Goal: Task Accomplishment & Management: Manage account settings

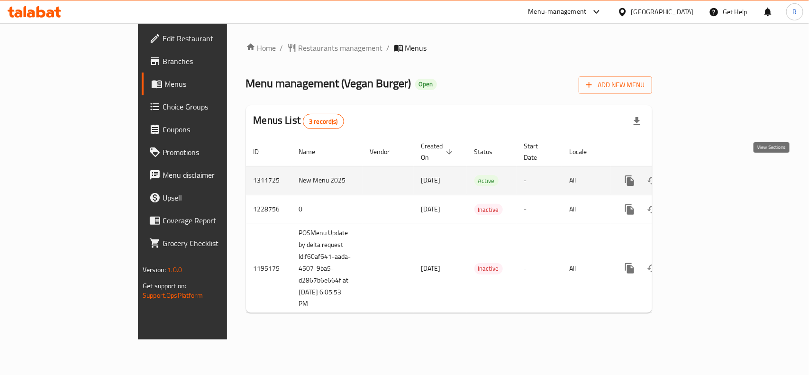
click at [703, 175] on icon "enhanced table" at bounding box center [697, 180] width 11 height 11
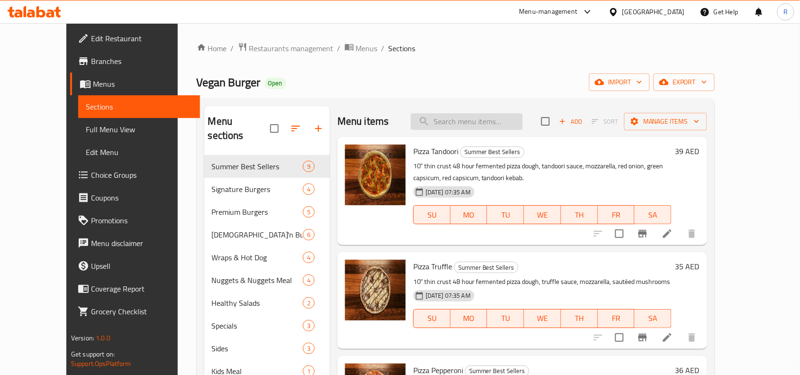
paste input "Bacon"
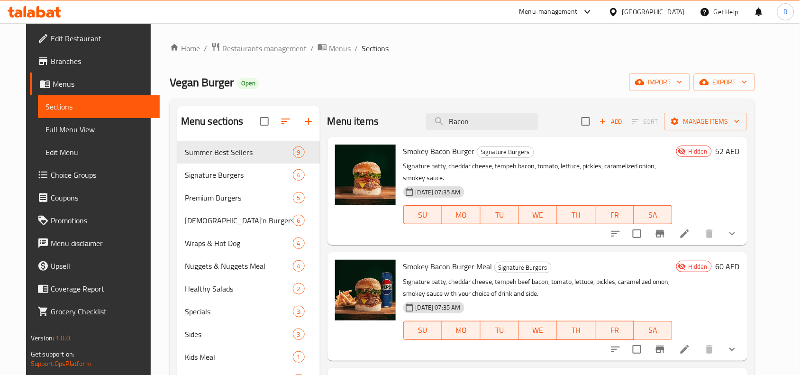
type input "Bacon"
click at [743, 222] on button "show more" at bounding box center [732, 233] width 23 height 23
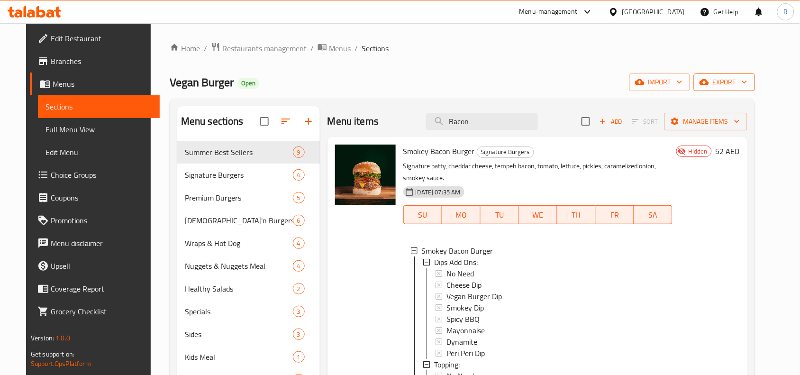
click at [747, 79] on span "export" at bounding box center [724, 82] width 46 height 12
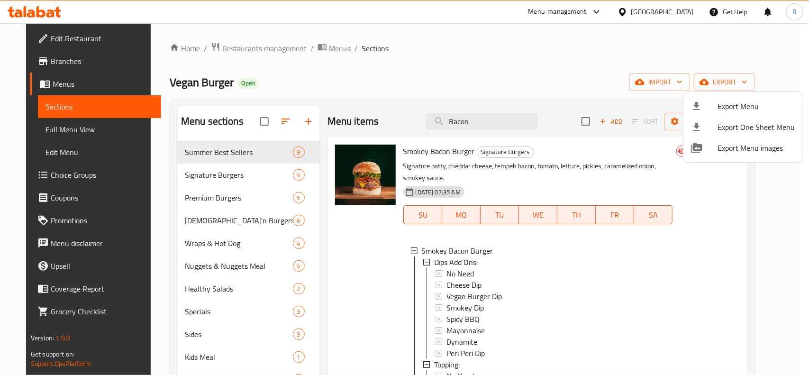
click at [730, 105] on span "Export Menu" at bounding box center [755, 105] width 77 height 11
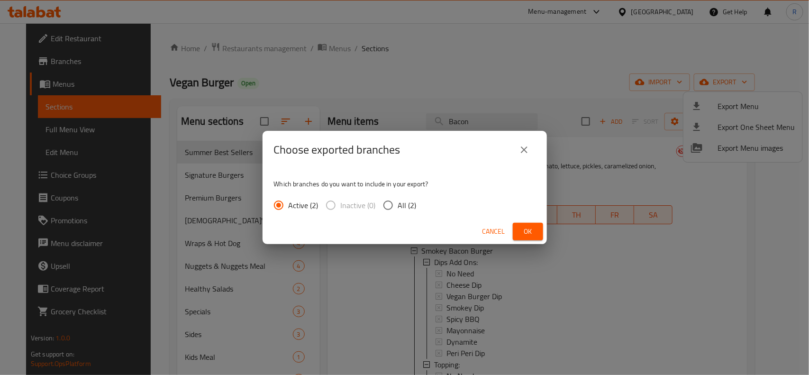
click at [523, 227] on span "Ok" at bounding box center [527, 231] width 15 height 12
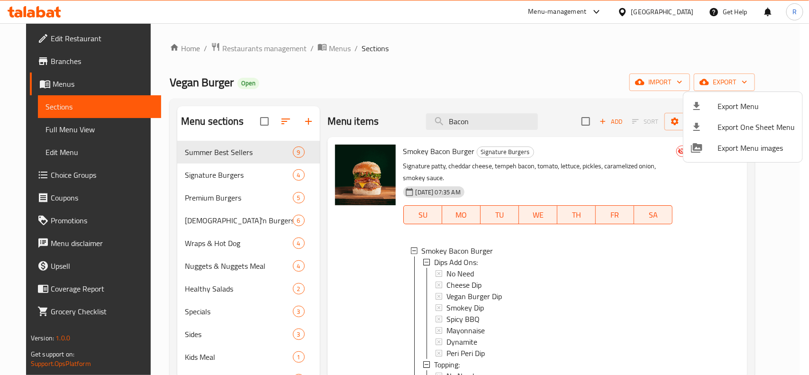
click at [641, 147] on div at bounding box center [404, 187] width 809 height 375
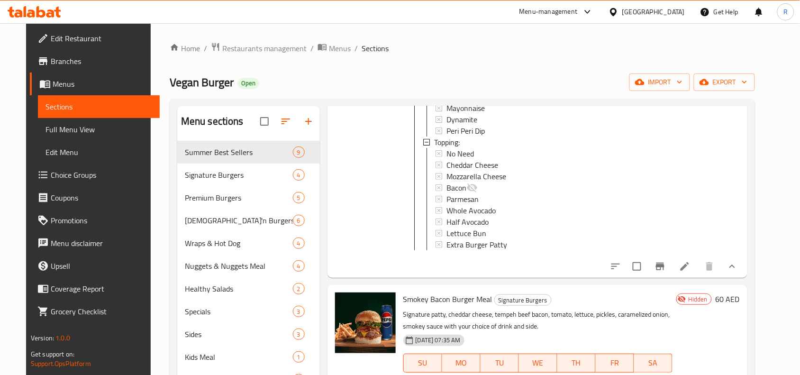
scroll to position [230, 0]
click at [689, 264] on icon at bounding box center [684, 266] width 9 height 9
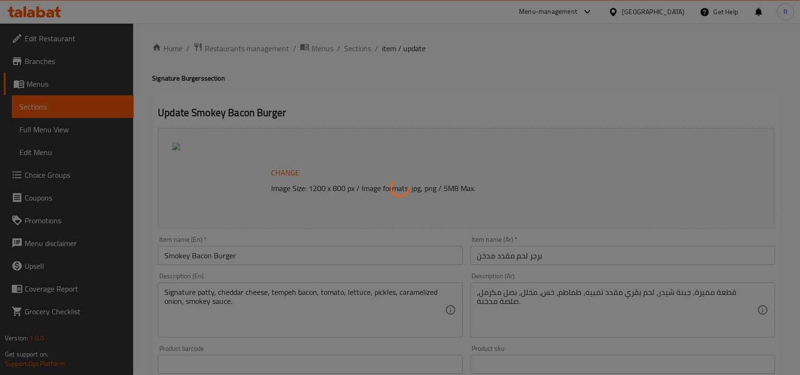
click at [194, 255] on div at bounding box center [400, 187] width 800 height 375
type input "إضافات الغموس:"
type input "1"
type input "التوبينج:"
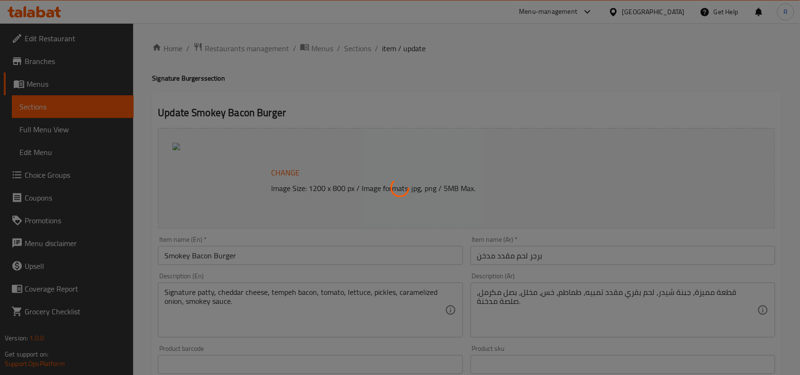
type input "1"
type input "9"
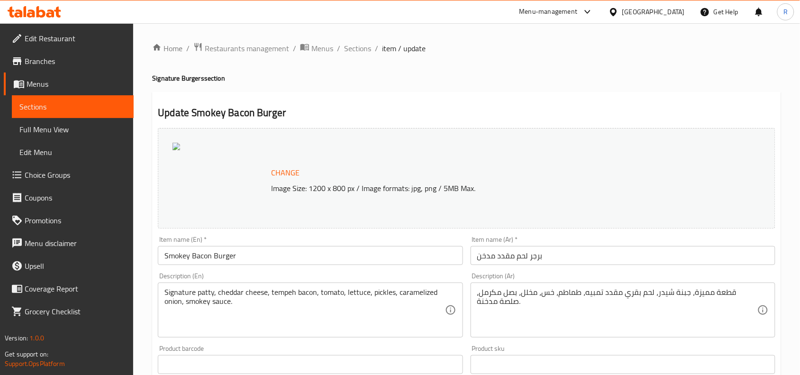
click at [193, 256] on input "Smokey Bacon Burger" at bounding box center [310, 255] width 305 height 19
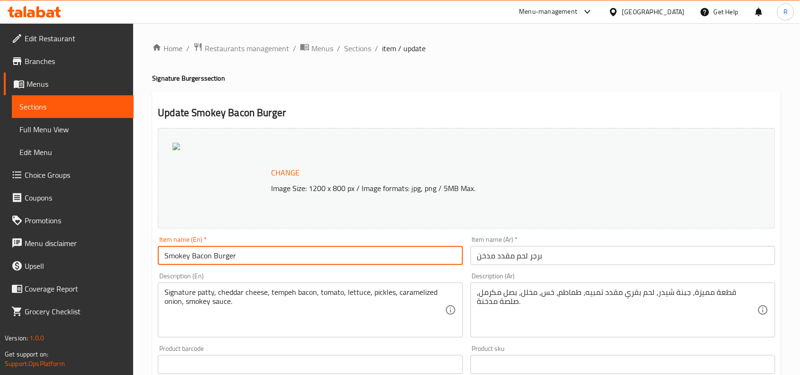
paste input "vegan"
click at [195, 255] on input "Smokey vegan Bacon Burger" at bounding box center [310, 255] width 305 height 19
type input "Smokey Vegan Bacon Burger"
click at [556, 253] on input "برجر لحم مقدد مدخن" at bounding box center [622, 255] width 305 height 19
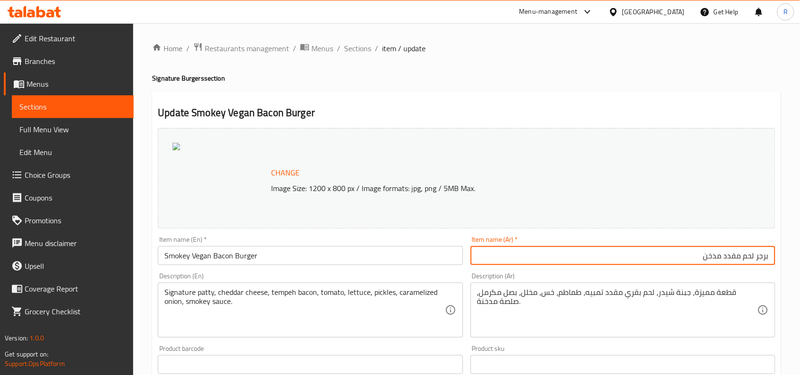
click at [722, 259] on input "برجر لحم مقدد مدخن" at bounding box center [622, 255] width 305 height 19
drag, startPoint x: 724, startPoint y: 256, endPoint x: 752, endPoint y: 253, distance: 28.1
click at [752, 253] on input "برجر لحم مقدد مدخن" at bounding box center [622, 255] width 305 height 19
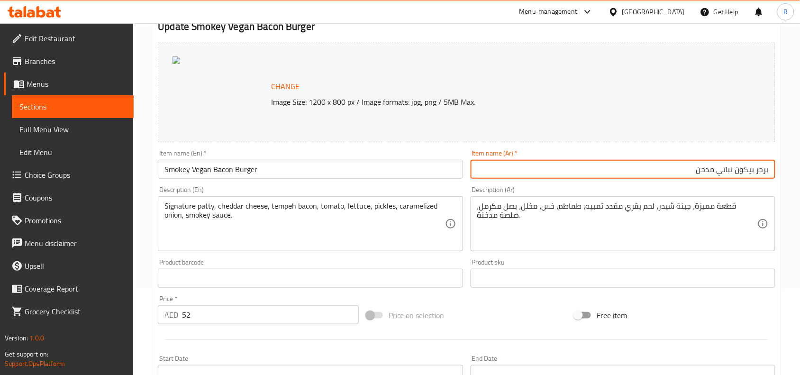
scroll to position [118, 0]
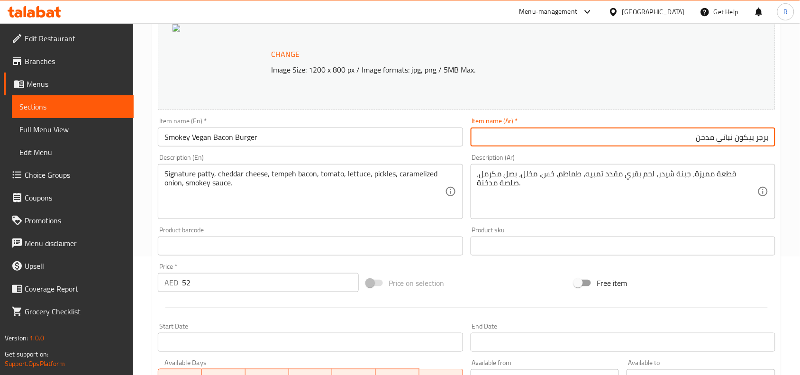
type input "برجر بيكون نباتي مدخن"
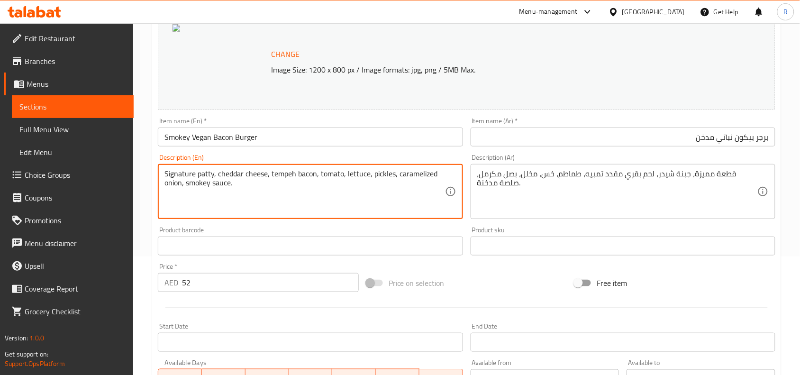
drag, startPoint x: 269, startPoint y: 171, endPoint x: 316, endPoint y: 176, distance: 46.6
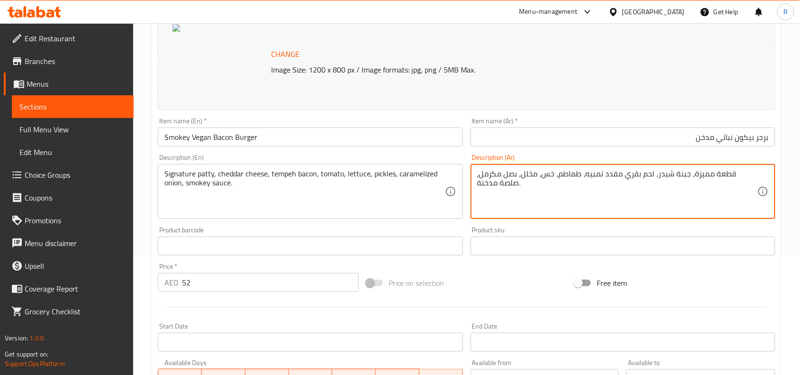
drag, startPoint x: 644, startPoint y: 176, endPoint x: 652, endPoint y: 174, distance: 8.4
click at [652, 174] on textarea "قطعة مميزة، جبنة شيدر، لحم بقري مقدد تمبيه، طماطم، خس، مخلل، بصل مكرمل، صلصة مد…" at bounding box center [617, 191] width 280 height 45
click at [644, 174] on textarea "قطعة مميزة، جبنة شيدر، لحم بقري مقدد تمبيه، طماطم، خس، مخلل، بصل مكرمل، صلصة مد…" at bounding box center [617, 191] width 280 height 45
drag, startPoint x: 625, startPoint y: 173, endPoint x: 676, endPoint y: 173, distance: 50.2
click at [676, 173] on textarea "قطعة مميزة، جبنة شيدر، لحم بقري مقدد تمبيه، طماطم، خس، مخلل، بصل مكرمل، صلصة مد…" at bounding box center [617, 191] width 280 height 45
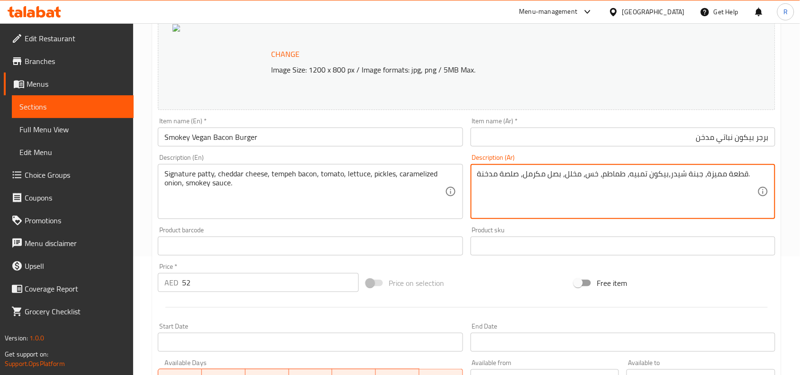
type textarea "قطعة مميزة، جبنة شيدر،بيكون تمبيه، طماطم، خس، مخلل، بصل مكرمل، صلصة مدخنة."
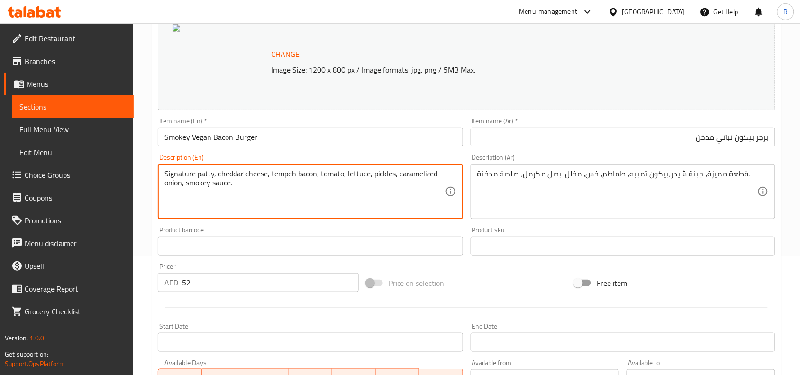
drag, startPoint x: 271, startPoint y: 174, endPoint x: 284, endPoint y: 174, distance: 13.3
click at [284, 174] on textarea "Signature patty, cheddar cheese, tempeh bacon, tomato, lettuce, pickles, carame…" at bounding box center [304, 191] width 280 height 45
drag, startPoint x: 269, startPoint y: 173, endPoint x: 313, endPoint y: 174, distance: 44.5
click at [313, 174] on textarea "Signature patty, cheddar cheese, tempeh bacon, tomato, lettuce, pickles, carame…" at bounding box center [304, 191] width 280 height 45
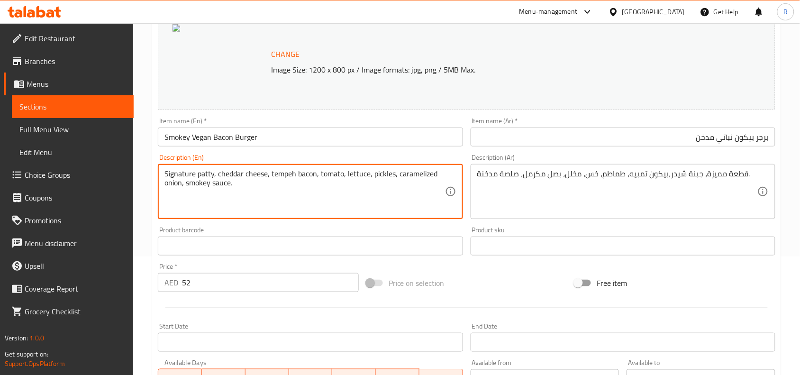
click at [328, 202] on textarea "Signature patty, cheddar cheese, tempeh bacon, tomato, lettuce, pickles, carame…" at bounding box center [304, 191] width 280 height 45
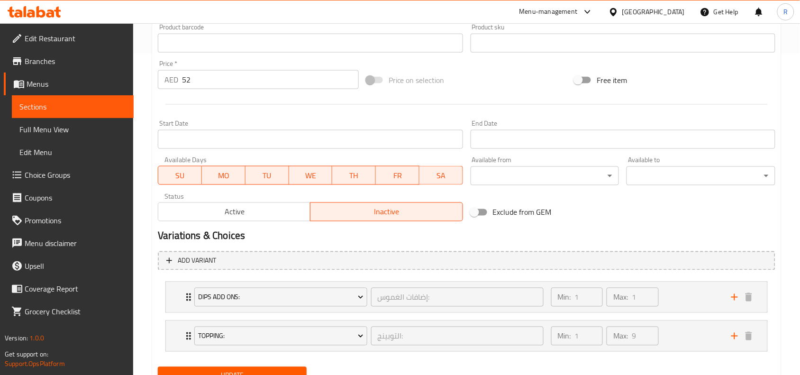
scroll to position [363, 0]
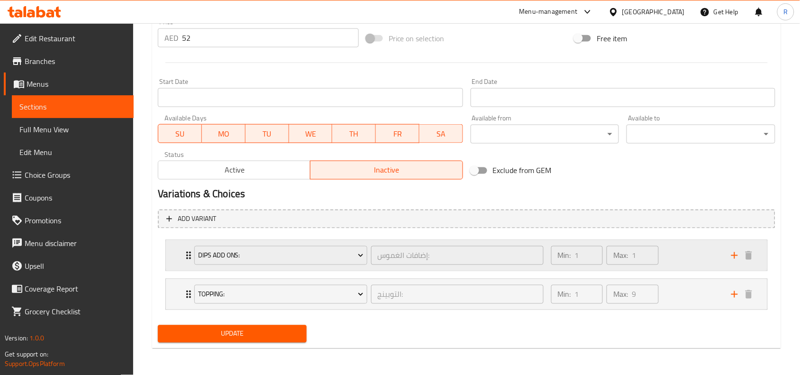
click at [676, 256] on div "Min: 1 ​ Max: 1 ​" at bounding box center [635, 255] width 180 height 30
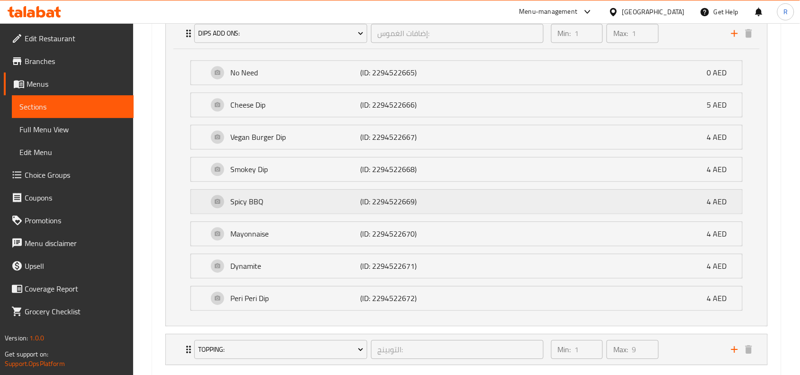
scroll to position [642, 0]
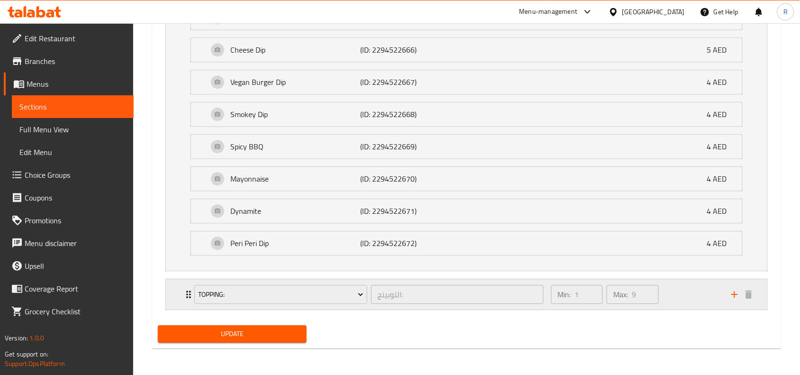
click at [676, 303] on div "Min: 1 ​ Max: 9 ​" at bounding box center [635, 294] width 180 height 30
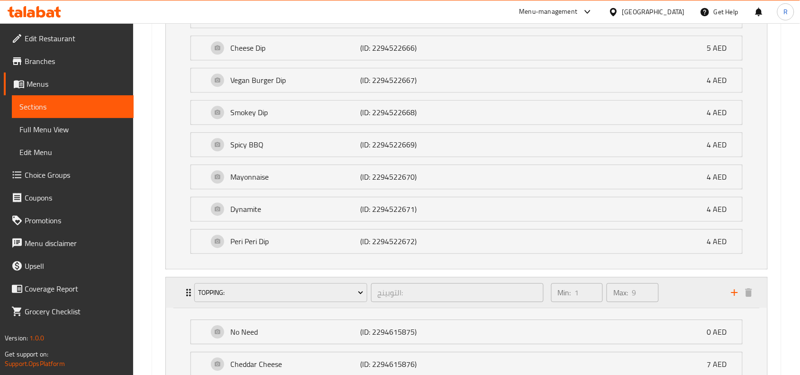
scroll to position [879, 0]
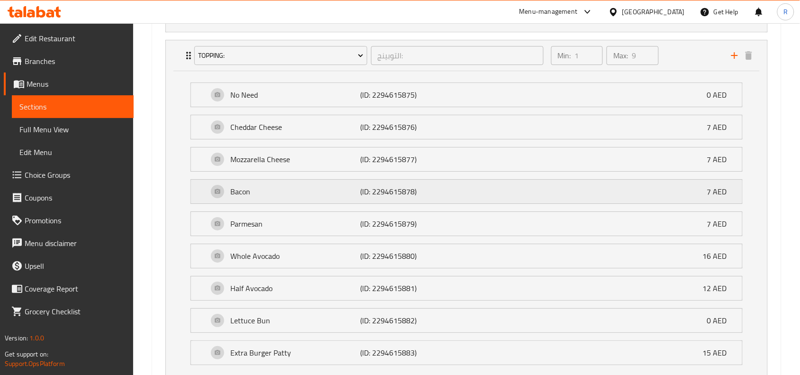
click at [431, 193] on p "(ID: 2294615878)" at bounding box center [404, 191] width 87 height 11
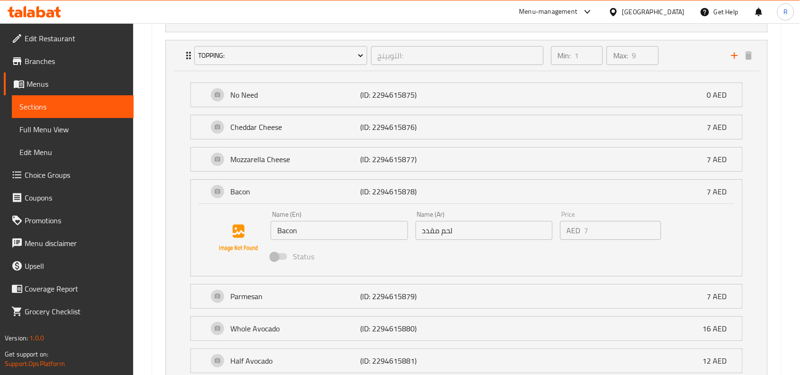
click at [346, 231] on input "Bacon" at bounding box center [338, 230] width 137 height 19
click at [290, 235] on input "Bacon" at bounding box center [338, 230] width 137 height 19
click at [297, 234] on input "Bacon" at bounding box center [338, 230] width 137 height 19
click at [302, 234] on input "Bacon" at bounding box center [338, 230] width 137 height 19
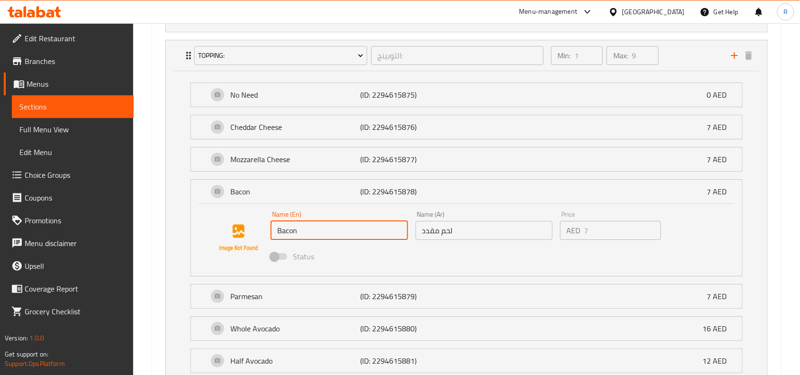
click at [334, 234] on input "Bacon" at bounding box center [338, 230] width 137 height 19
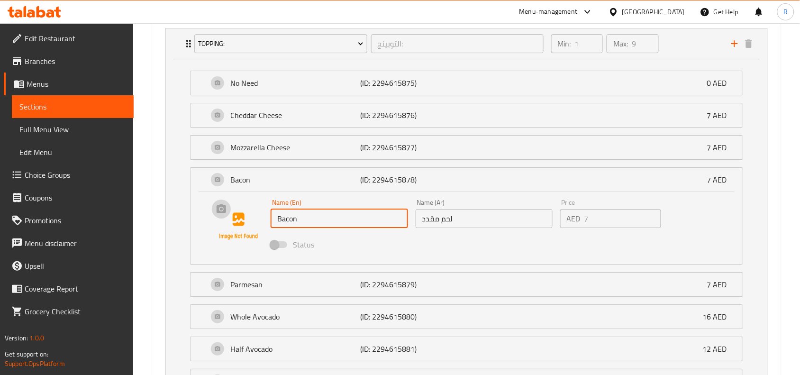
scroll to position [1026, 0]
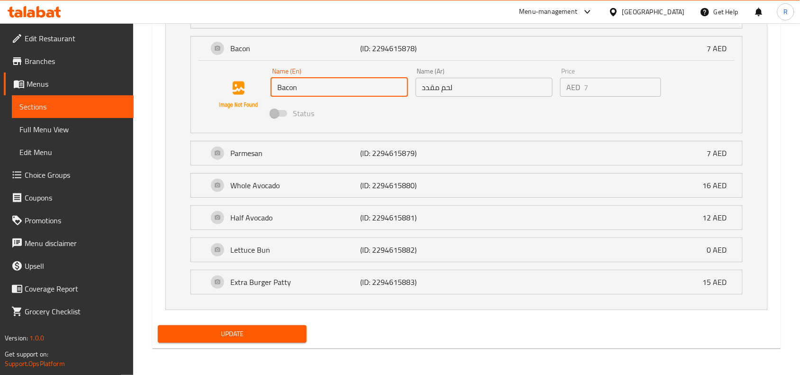
click at [252, 327] on button "Update" at bounding box center [232, 334] width 149 height 18
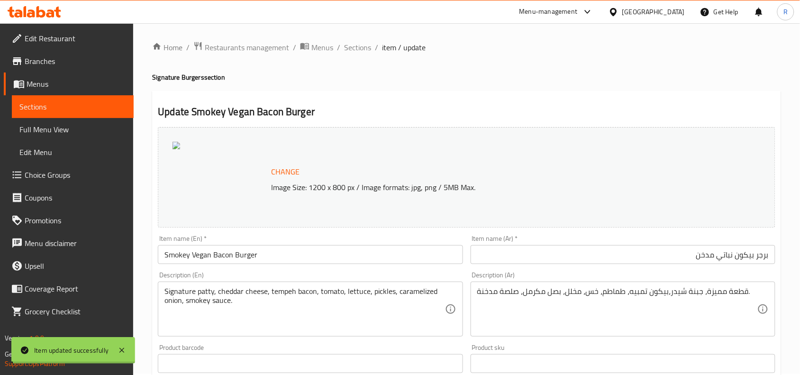
scroll to position [0, 0]
click at [367, 48] on span "Sections" at bounding box center [357, 48] width 27 height 11
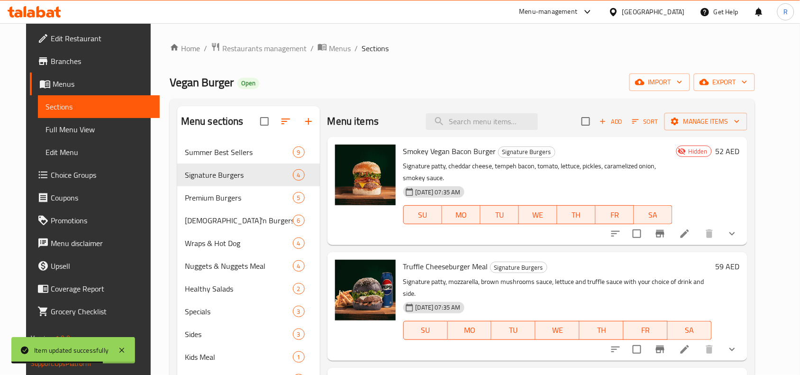
click at [455, 153] on span "Smokey Vegan Bacon Burger" at bounding box center [449, 151] width 93 height 14
copy span "Bacon"
paste input "Bacon"
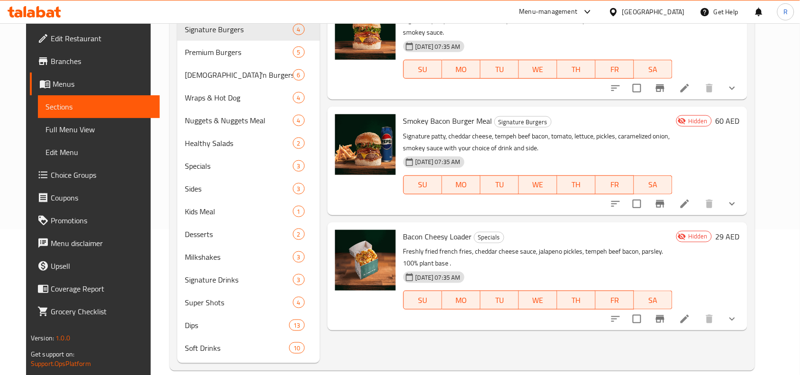
scroll to position [160, 0]
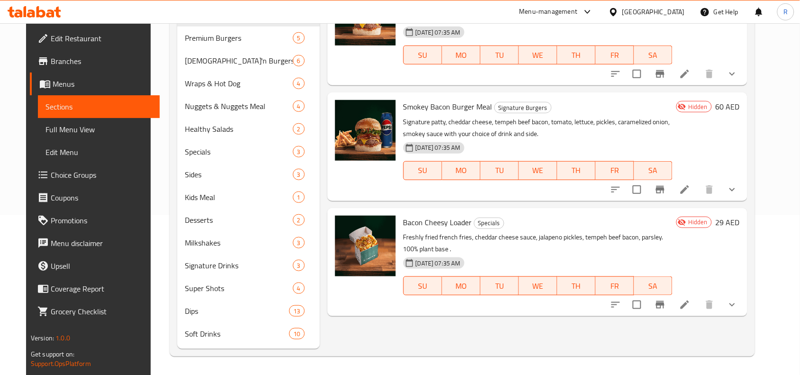
type input "Bacon"
click at [689, 185] on icon at bounding box center [684, 189] width 9 height 9
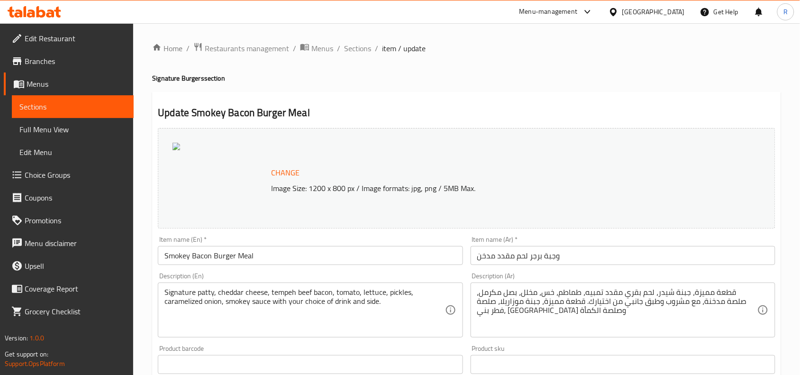
click at [190, 253] on input "Smokey Bacon Burger Meal" at bounding box center [310, 255] width 305 height 19
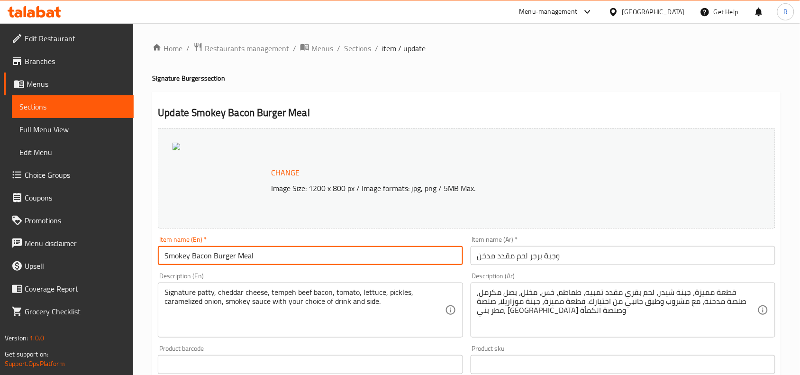
paste input "vegan"
click at [197, 253] on input "Smokey vegan Bacon Burger Meal" at bounding box center [310, 255] width 305 height 19
type input "Smokey Vegan Bacon Burger Meal"
click at [588, 255] on input "وجبة برجر لحم مقدد مدخن" at bounding box center [622, 255] width 305 height 19
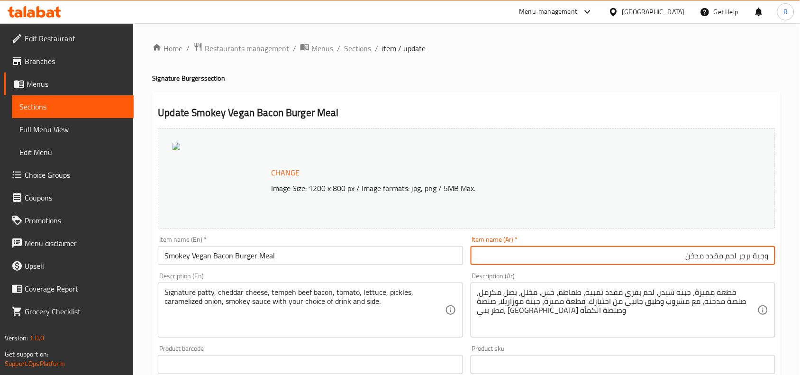
drag, startPoint x: 709, startPoint y: 256, endPoint x: 737, endPoint y: 254, distance: 28.0
click at [737, 254] on input "وجبة برجر لحم مقدد مدخن" at bounding box center [622, 255] width 305 height 19
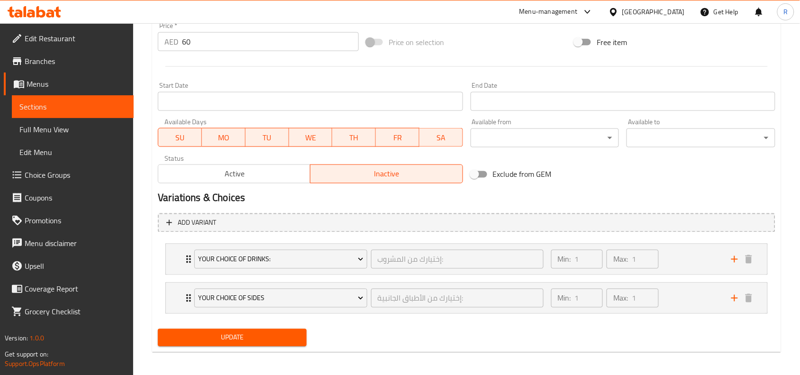
scroll to position [363, 0]
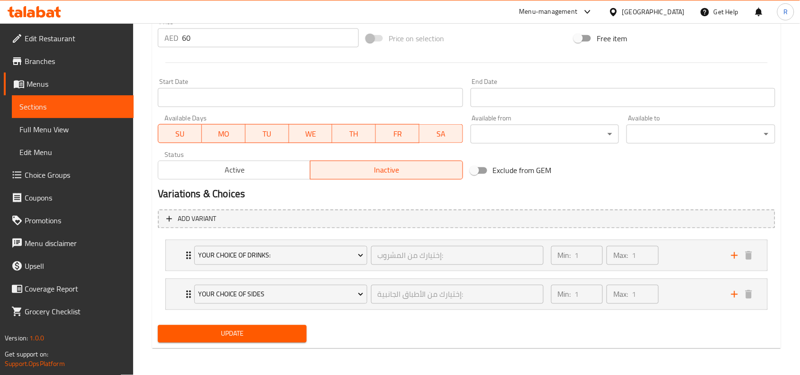
type input "وجبة برجر بيكون نباتي مدخن"
click at [242, 337] on span "Update" at bounding box center [232, 334] width 134 height 12
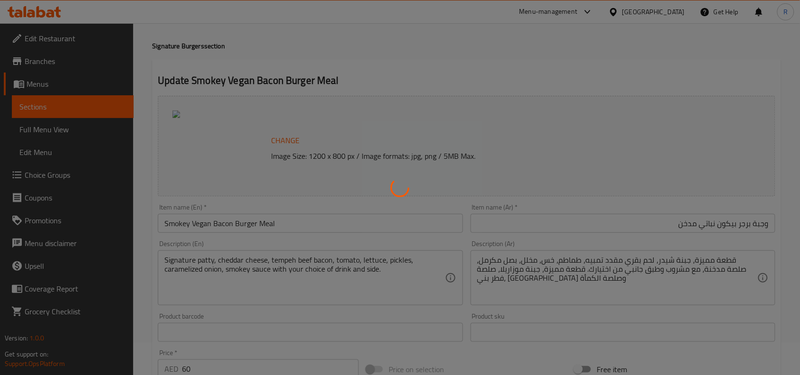
scroll to position [0, 0]
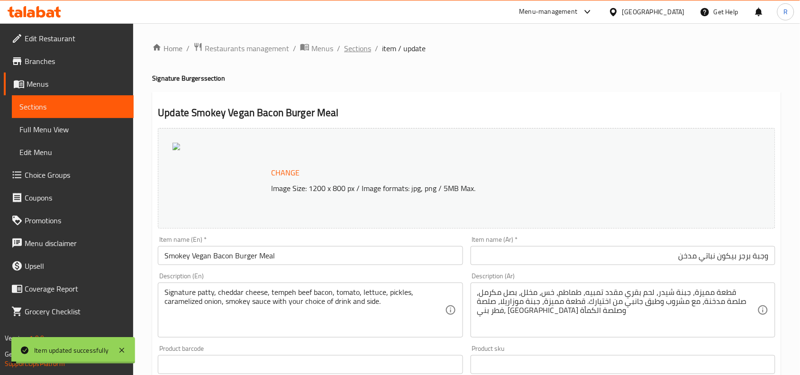
click at [365, 45] on span "Sections" at bounding box center [357, 48] width 27 height 11
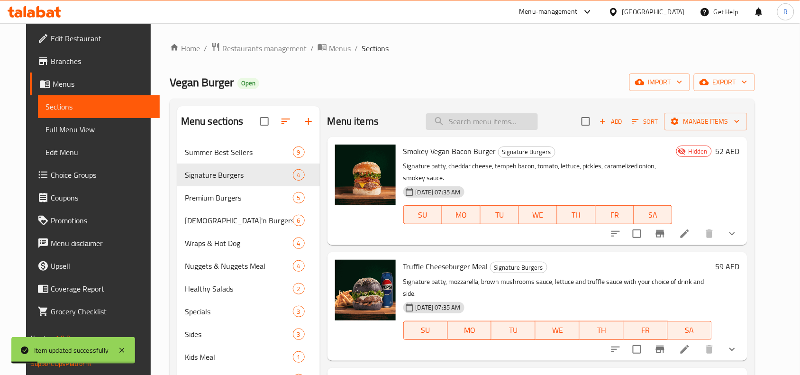
click at [481, 121] on input "search" at bounding box center [482, 121] width 112 height 17
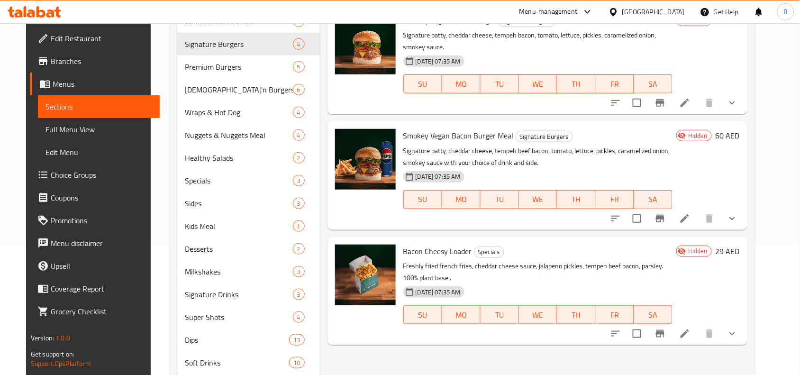
scroll to position [160, 0]
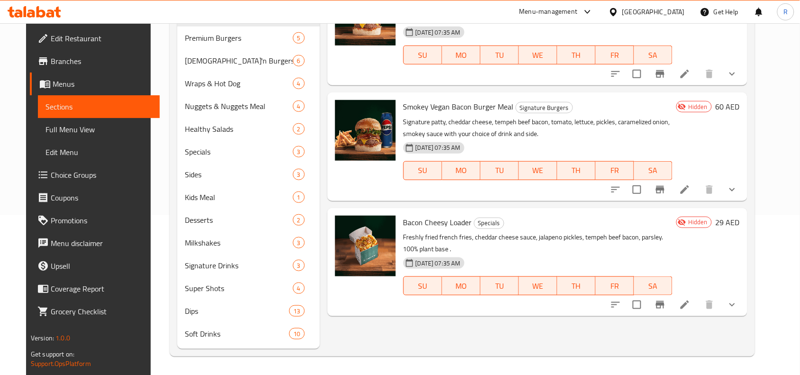
type input "bacon"
click at [698, 299] on li at bounding box center [684, 304] width 27 height 17
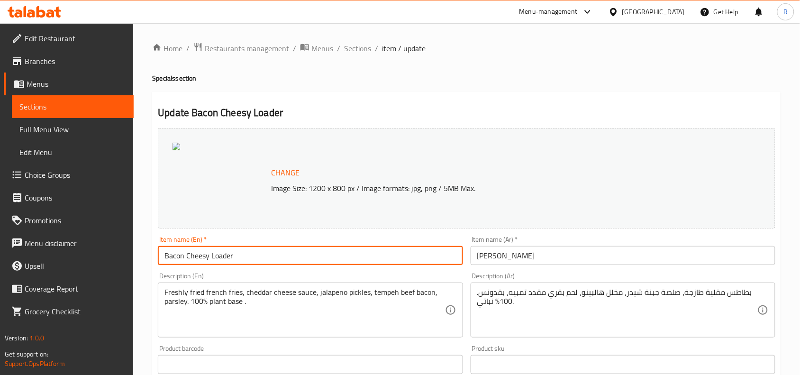
click at [188, 256] on input "Bacon Cheesy Loader" at bounding box center [310, 255] width 305 height 19
click at [164, 256] on input "Bacon Cheesy Loader" at bounding box center [310, 255] width 305 height 19
type input "Vegan Bacon Cheesy Loader"
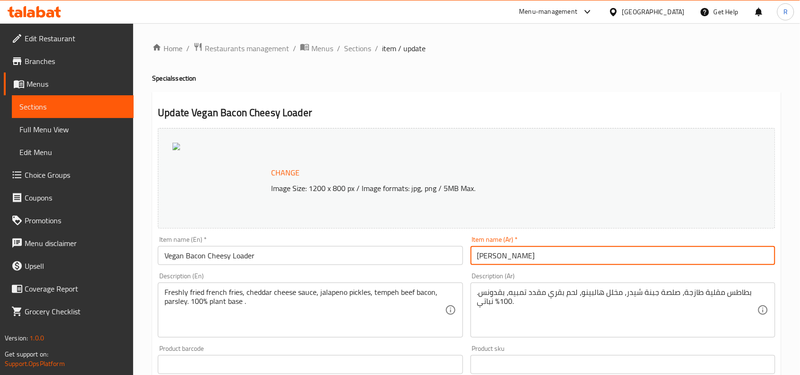
click at [550, 254] on input "بيكون تشيزي لودر" at bounding box center [622, 255] width 305 height 19
click at [747, 257] on input "بيكون تشيزي لودر" at bounding box center [622, 255] width 305 height 19
type input "بيكون فيجن تشيزي لودر"
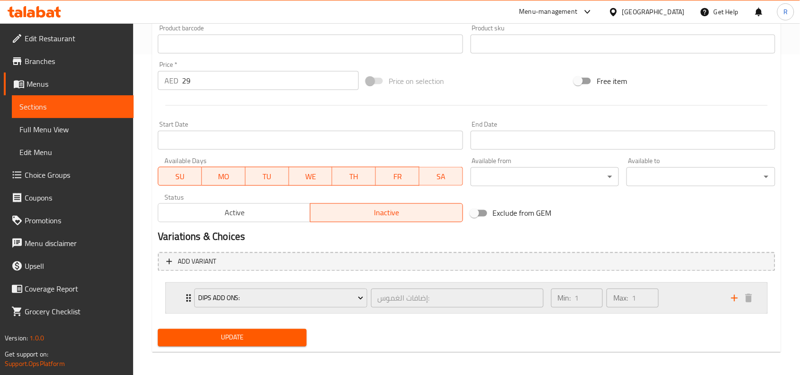
scroll to position [324, 0]
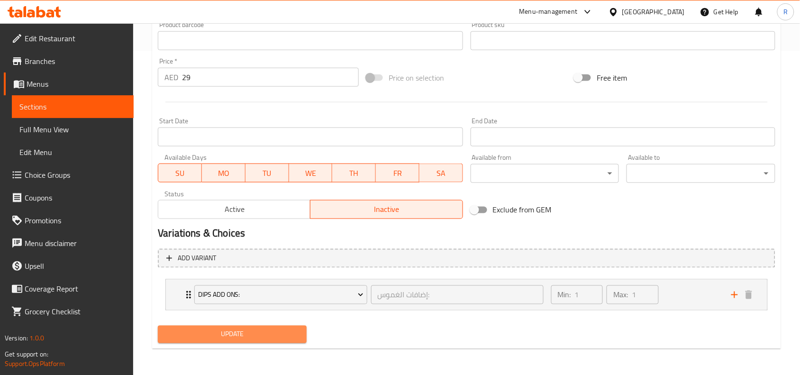
click at [285, 334] on span "Update" at bounding box center [232, 334] width 134 height 12
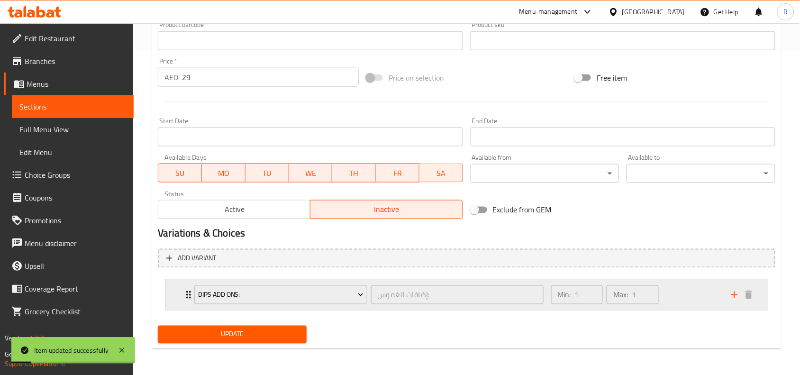
click at [698, 294] on div "Min: 1 ​ Max: 1 ​" at bounding box center [635, 294] width 180 height 30
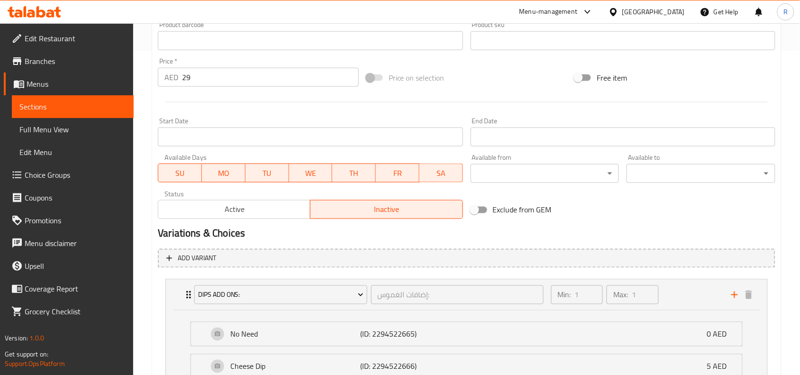
click at [265, 213] on span "Active" at bounding box center [234, 210] width 144 height 14
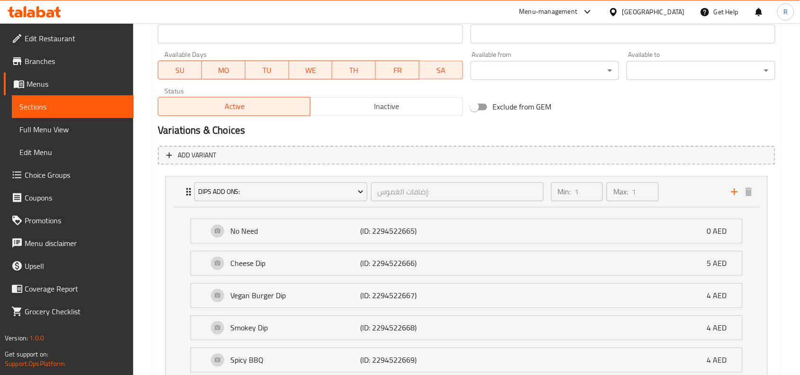
scroll to position [603, 0]
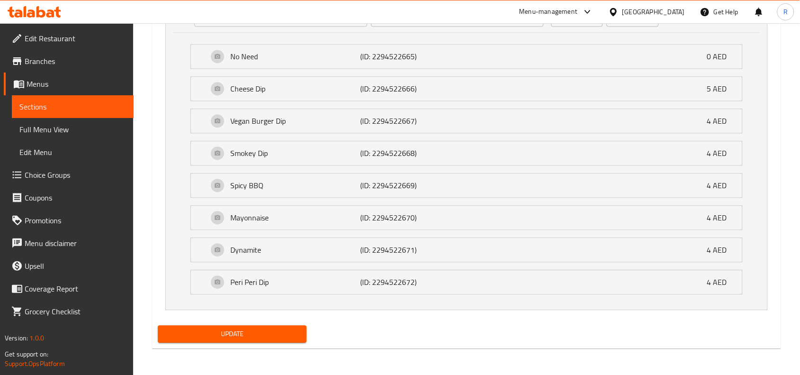
click at [256, 332] on span "Update" at bounding box center [232, 334] width 134 height 12
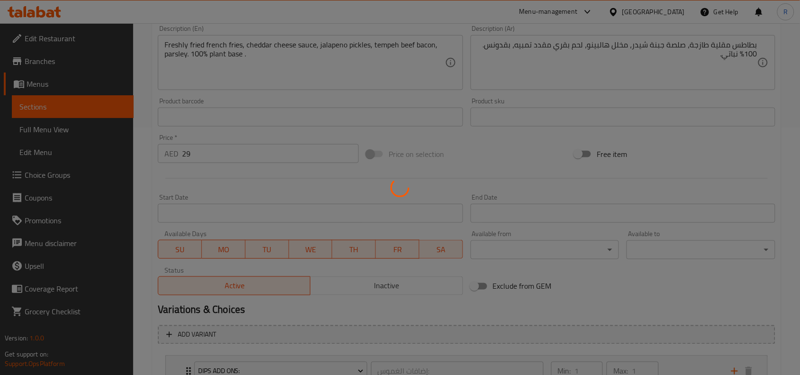
scroll to position [0, 0]
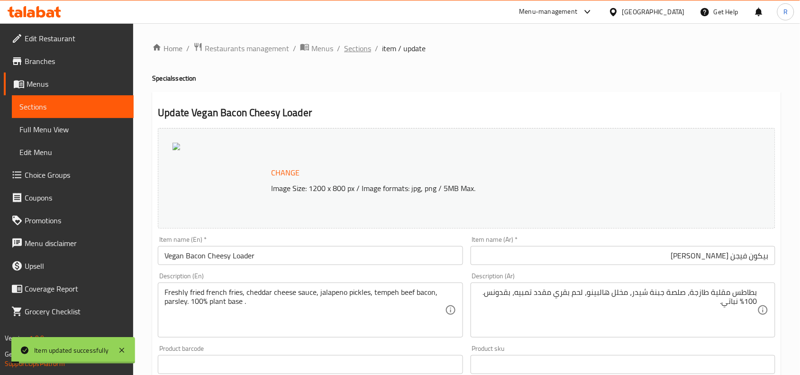
click at [358, 45] on span "Sections" at bounding box center [357, 48] width 27 height 11
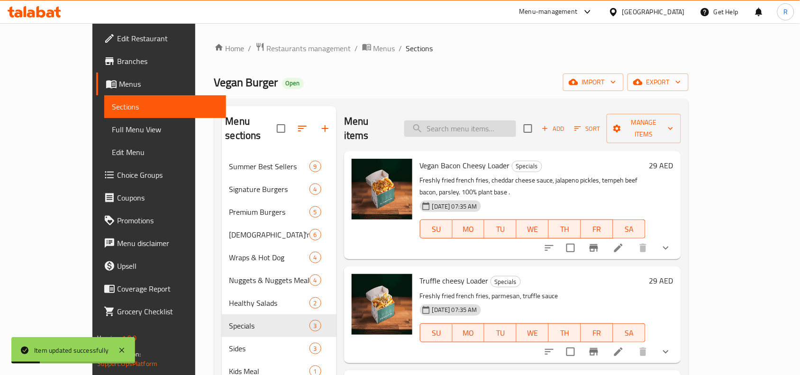
click at [472, 121] on input "search" at bounding box center [460, 128] width 112 height 17
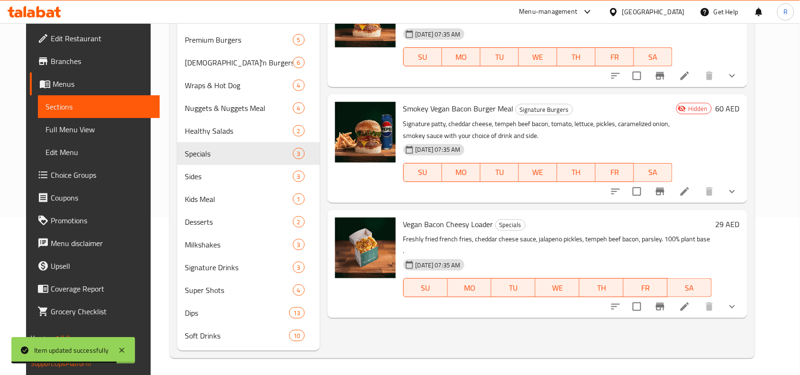
scroll to position [160, 0]
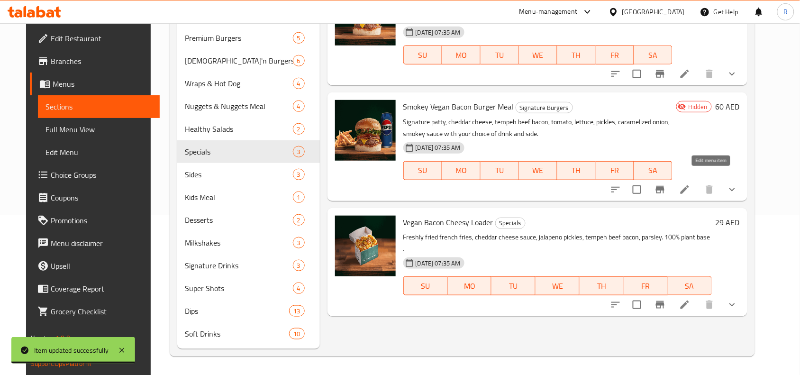
type input "bacon"
click at [690, 184] on icon at bounding box center [684, 189] width 11 height 11
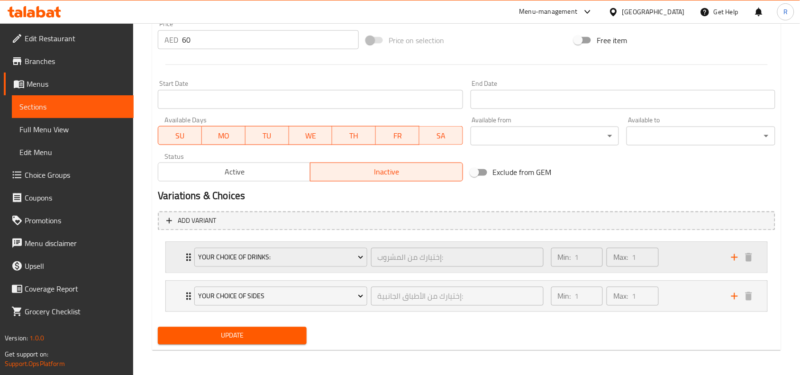
scroll to position [363, 0]
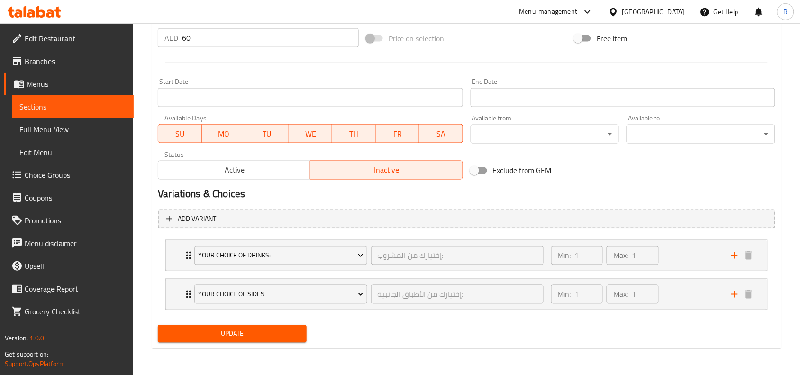
click at [683, 311] on li "Your Choice of Sides إختيارك من الأطباق الجانبية: ​ Min: 1 ​ Max: 1 ​ Fries (ID…" at bounding box center [466, 294] width 617 height 39
click at [725, 288] on div "Min: 1 ​ Max: 1 ​" at bounding box center [635, 294] width 180 height 30
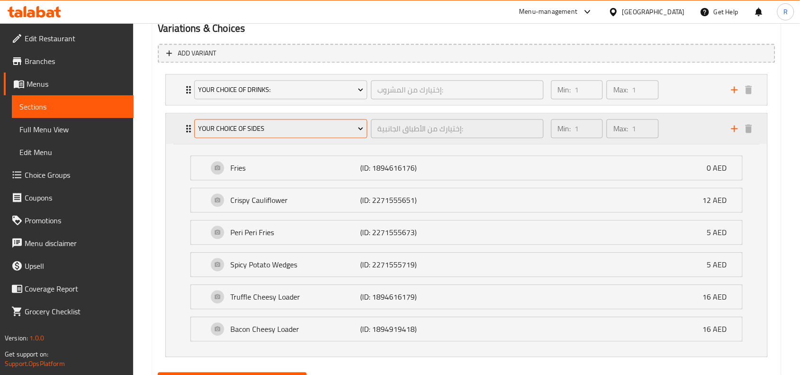
scroll to position [577, 0]
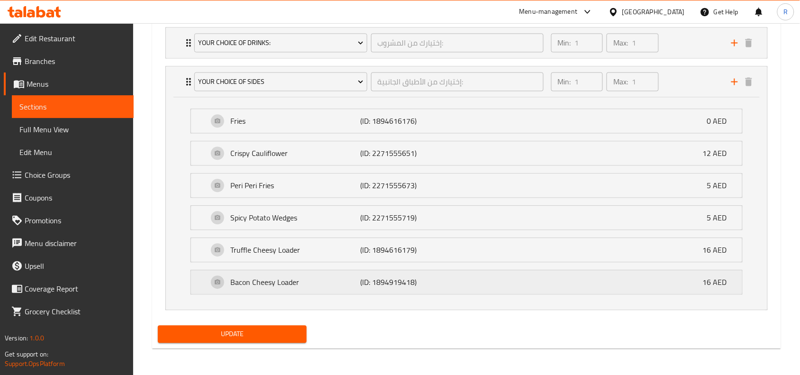
click at [309, 277] on p "Bacon Cheesy Loader" at bounding box center [295, 281] width 130 height 11
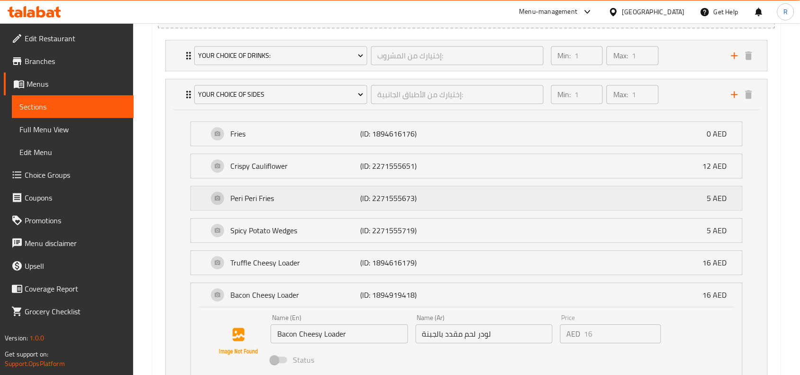
scroll to position [649, 0]
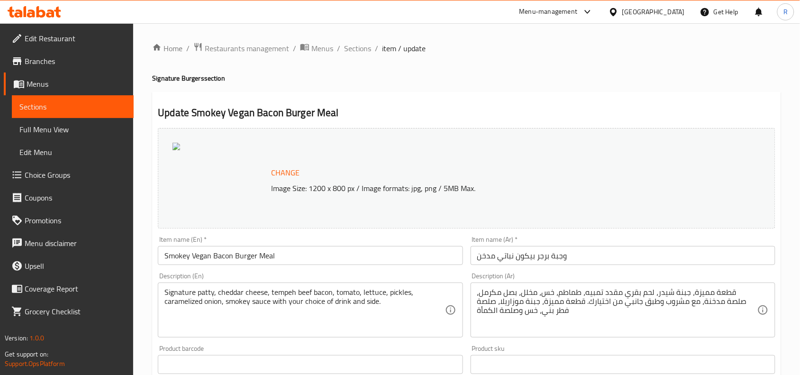
drag, startPoint x: 0, startPoint y: 0, endPoint x: 62, endPoint y: 174, distance: 184.4
click at [62, 174] on span "Choice Groups" at bounding box center [75, 174] width 101 height 11
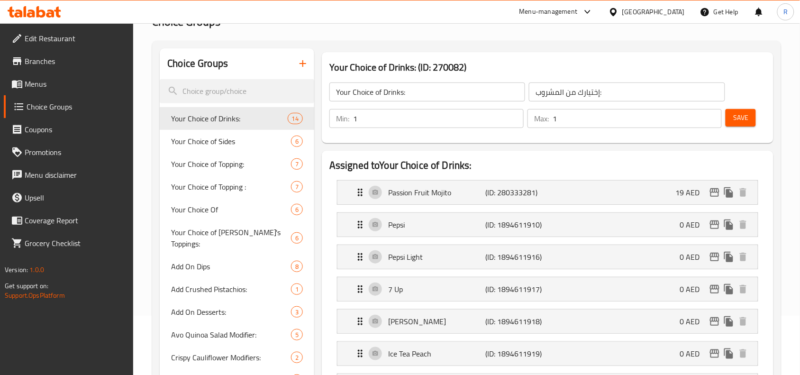
scroll to position [118, 0]
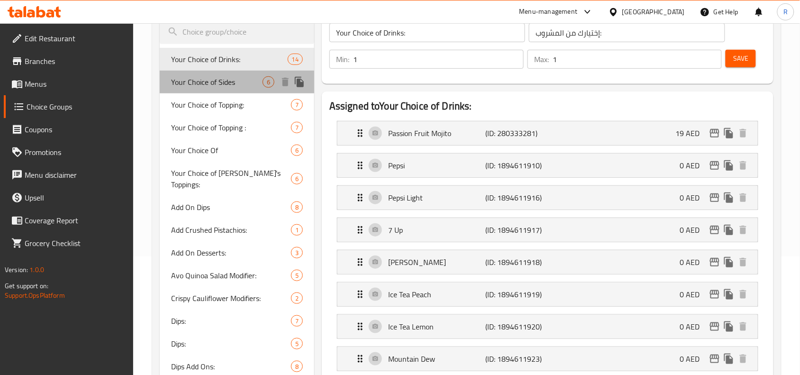
click at [222, 86] on span "Your Choice of Sides" at bounding box center [216, 81] width 91 height 11
type input "Your Choice of Sides"
type input "إختيارك من الأطباق الجانبية:"
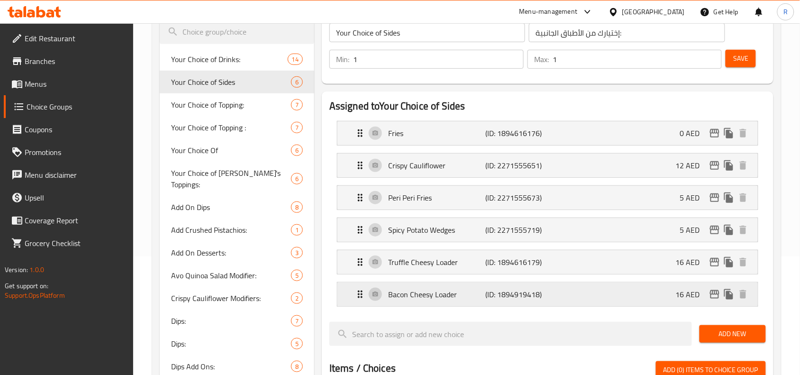
click at [456, 292] on p "Bacon Cheesy Loader" at bounding box center [436, 293] width 97 height 11
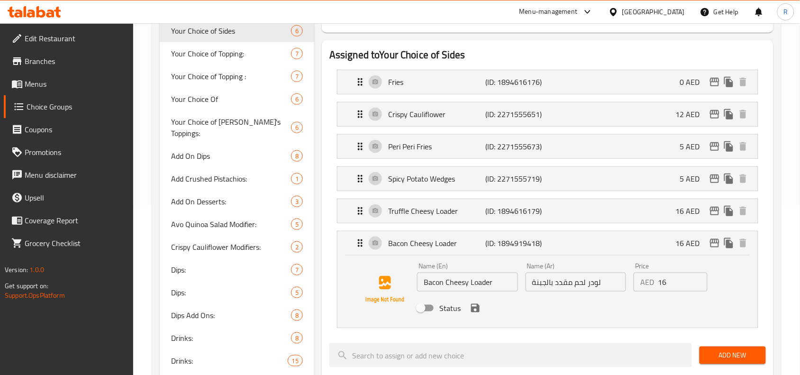
scroll to position [237, 0]
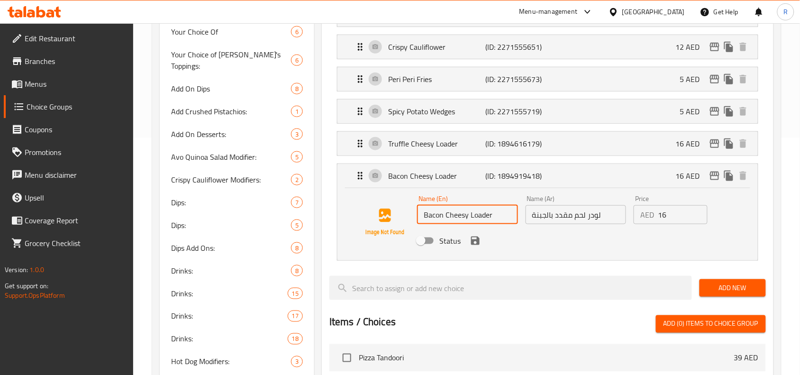
click at [444, 216] on input "Bacon Cheesy Loader" at bounding box center [467, 214] width 101 height 19
click at [425, 215] on input "Bacon Cheesy Loader" at bounding box center [467, 214] width 101 height 19
type input "Vegan Bacon Cheesy Loader"
click at [588, 214] on input "لودر لحم مقدد بالجبنة" at bounding box center [575, 214] width 101 height 19
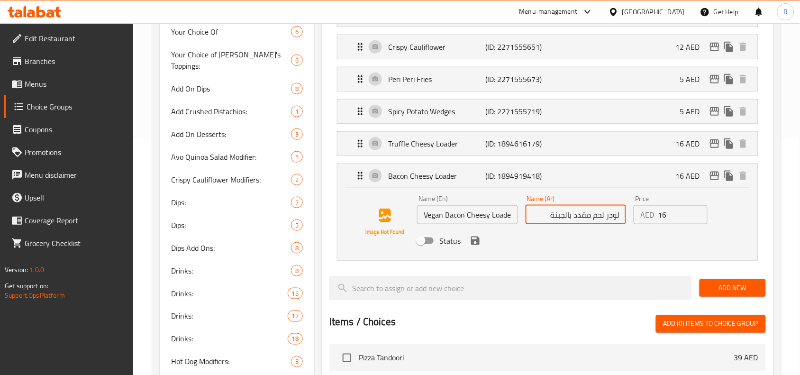
drag, startPoint x: 574, startPoint y: 216, endPoint x: 604, endPoint y: 211, distance: 30.1
click at [604, 211] on input "لودر لحم مقدد بالجبنة" at bounding box center [575, 214] width 101 height 19
click at [478, 243] on icon "save" at bounding box center [475, 240] width 9 height 9
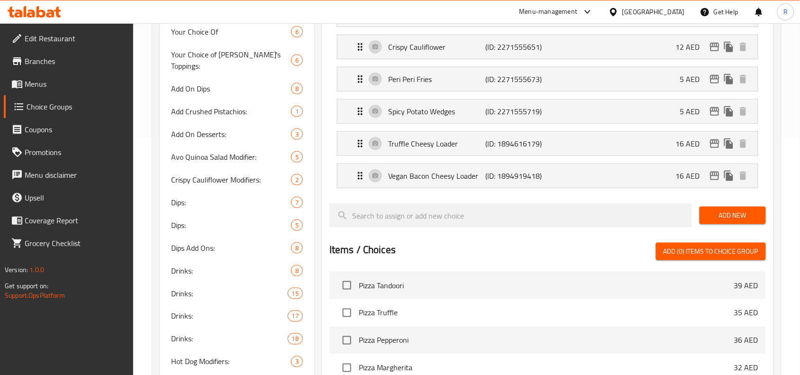
type input "لودر بيكون نباتي بالجبنة"
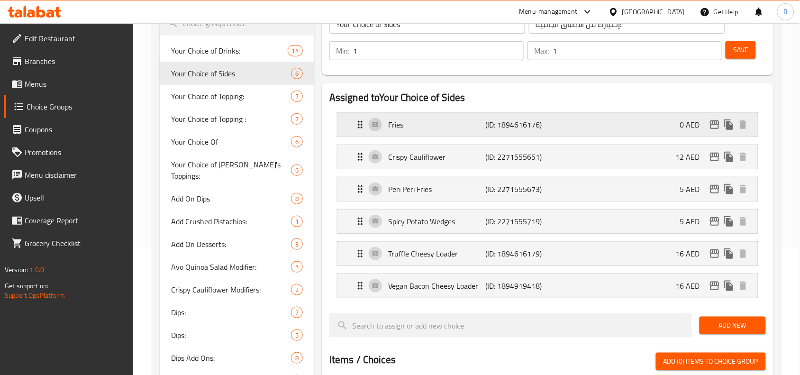
scroll to position [118, 0]
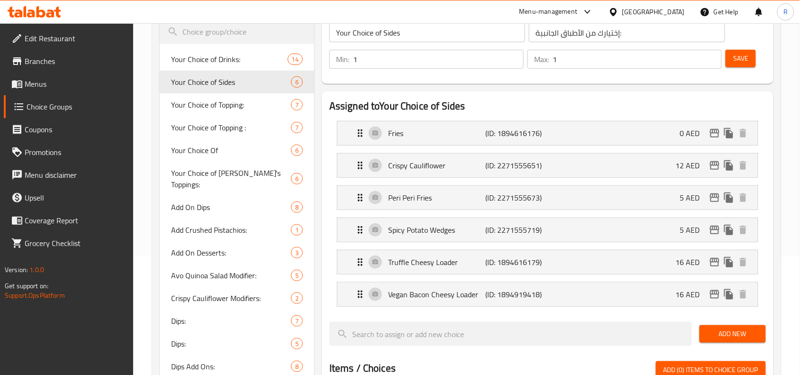
click at [732, 59] on button "Save" at bounding box center [740, 59] width 30 height 18
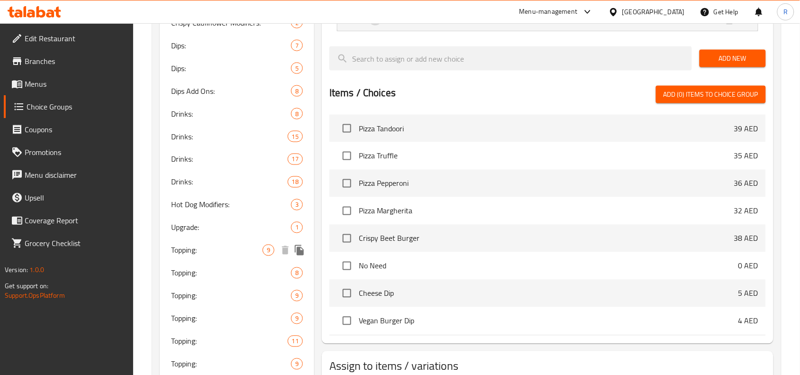
scroll to position [415, 0]
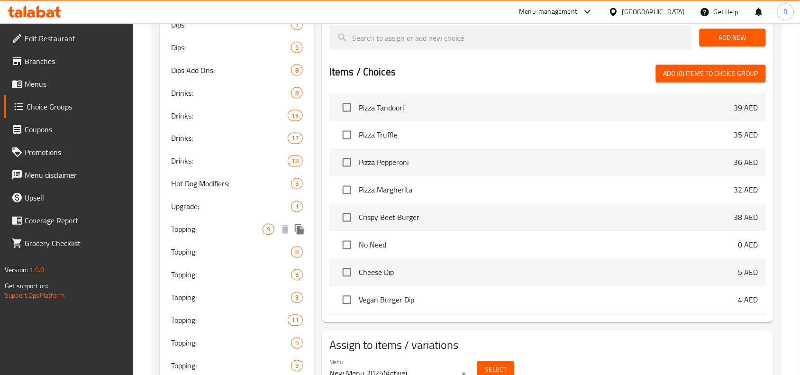
click at [191, 224] on span "Topping:" at bounding box center [216, 229] width 91 height 11
type input "Topping:"
type input "التوبينج:"
type input "9"
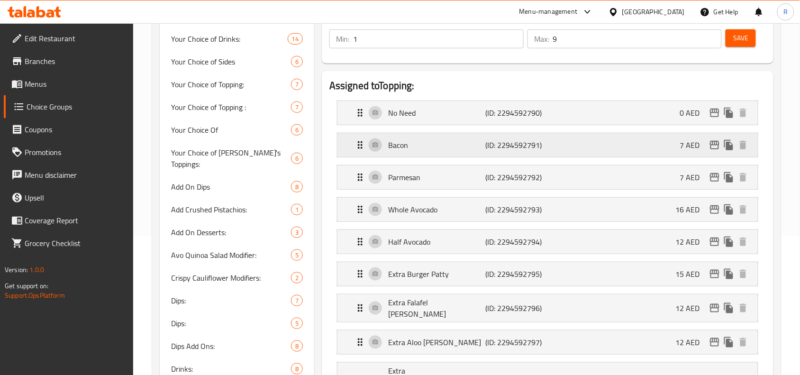
scroll to position [118, 0]
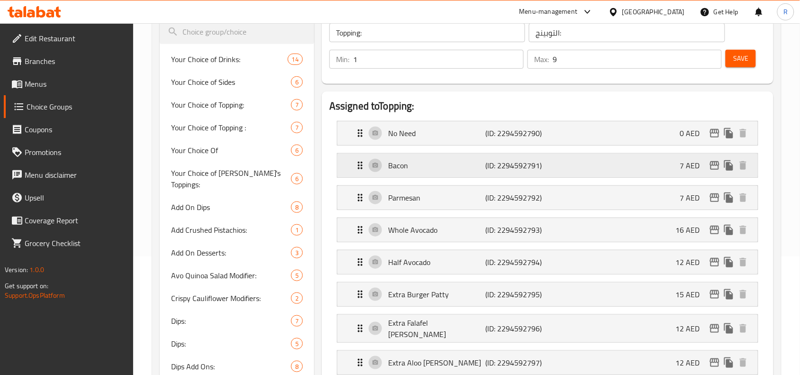
click at [459, 158] on div "Bacon (ID: 2294592791) 7 AED" at bounding box center [550, 165] width 392 height 24
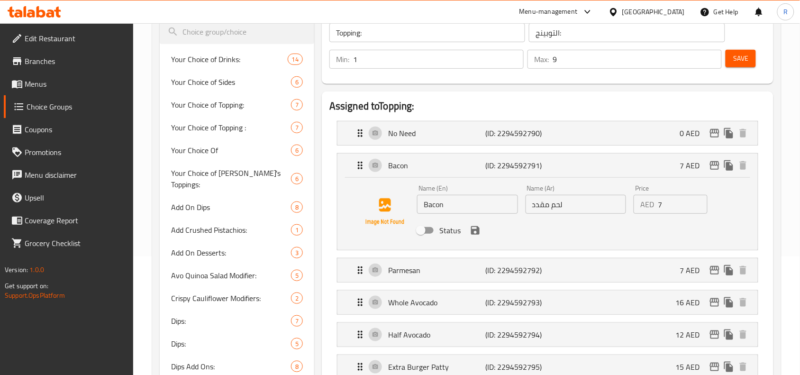
click at [453, 202] on input "Bacon" at bounding box center [467, 204] width 101 height 19
click at [425, 200] on input "Bacon" at bounding box center [467, 204] width 101 height 19
type input "Vegan Bacon"
click at [596, 205] on input "لحم مقدد" at bounding box center [575, 204] width 101 height 19
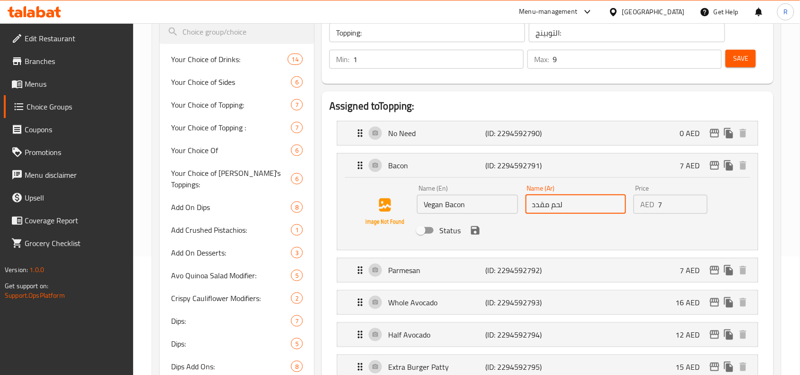
click at [596, 205] on input "لحم مقدد" at bounding box center [575, 204] width 101 height 19
click at [479, 234] on icon "save" at bounding box center [474, 230] width 11 height 11
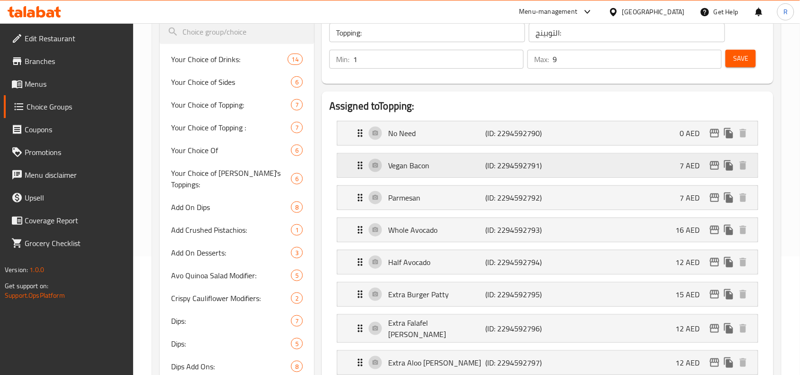
type input "بيكون نباتي"
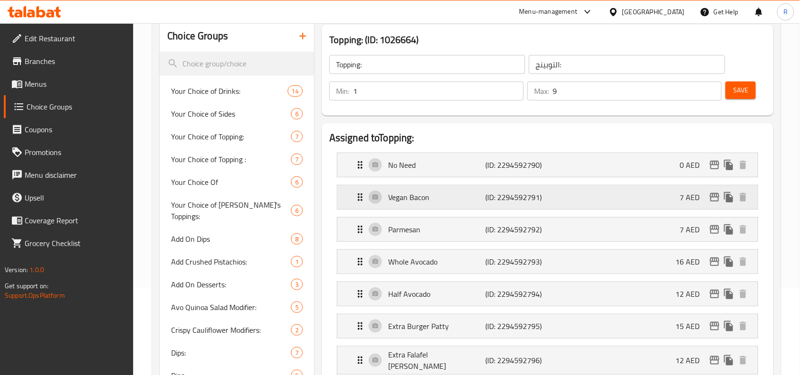
scroll to position [0, 0]
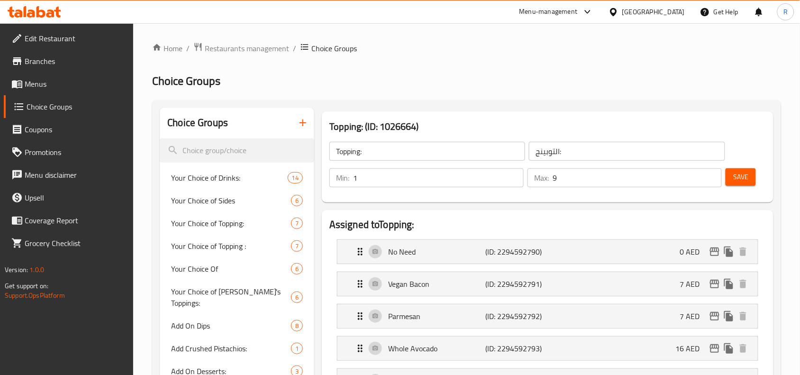
click at [737, 176] on span "Save" at bounding box center [740, 177] width 15 height 12
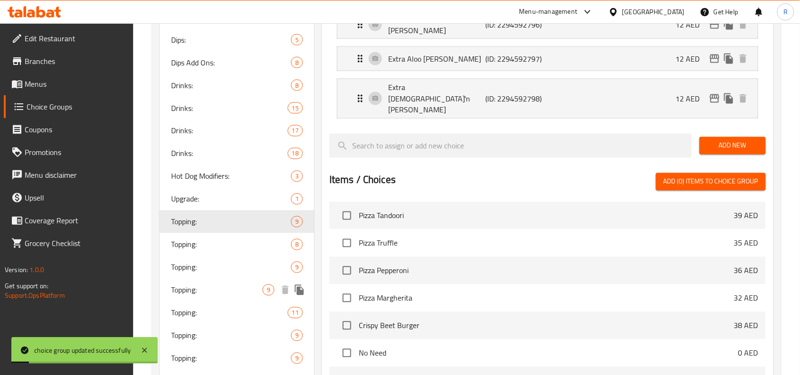
scroll to position [474, 0]
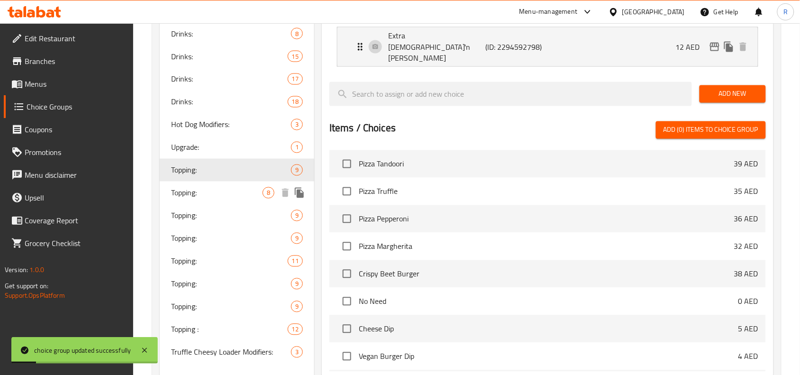
click at [208, 187] on span "Topping:" at bounding box center [216, 192] width 91 height 11
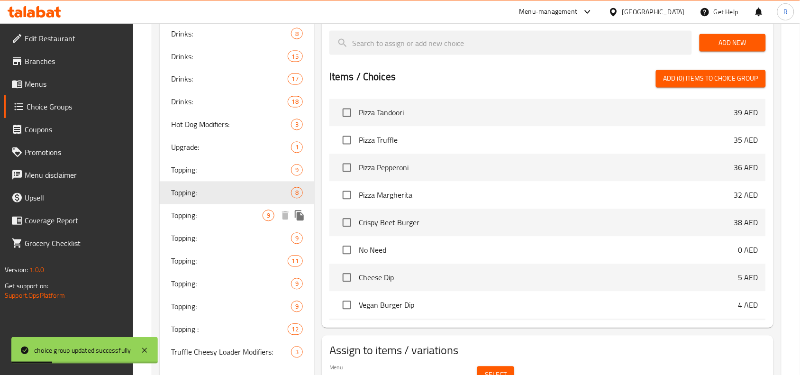
click at [200, 210] on span "Topping:" at bounding box center [216, 215] width 91 height 11
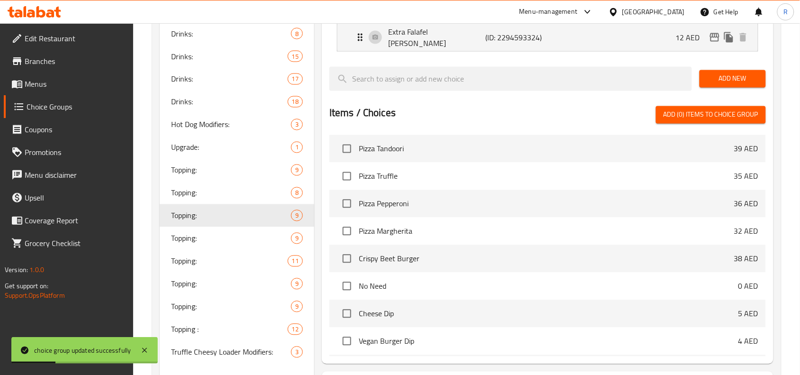
type input "9"
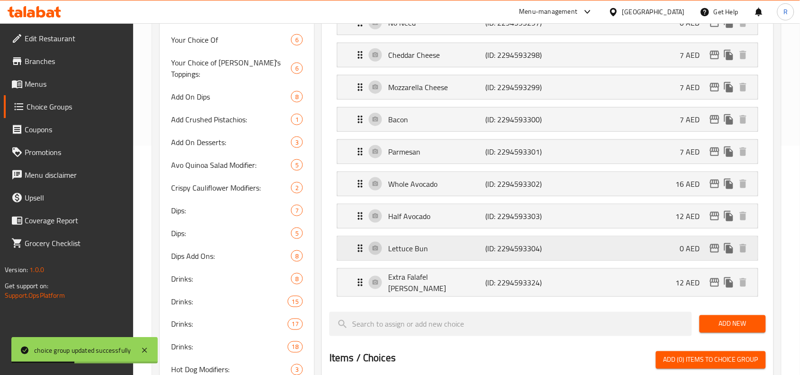
scroll to position [237, 0]
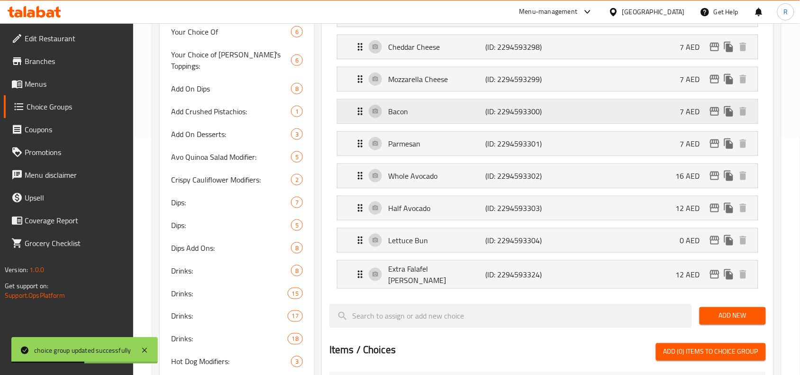
click at [437, 115] on p "Bacon" at bounding box center [436, 111] width 97 height 11
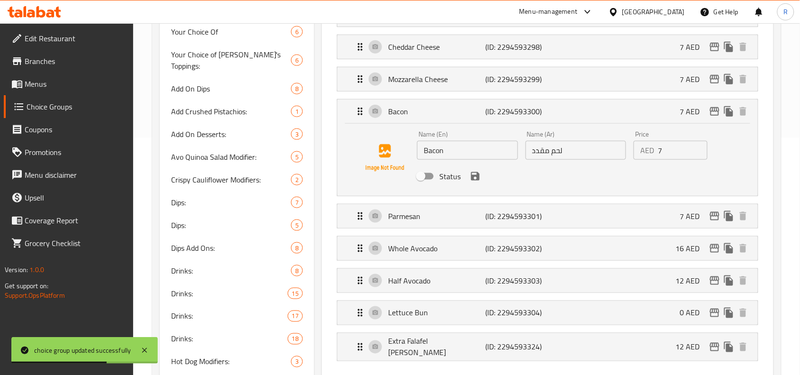
click at [427, 148] on input "Bacon" at bounding box center [467, 150] width 101 height 19
click at [421, 150] on input "Bacon" at bounding box center [467, 150] width 101 height 19
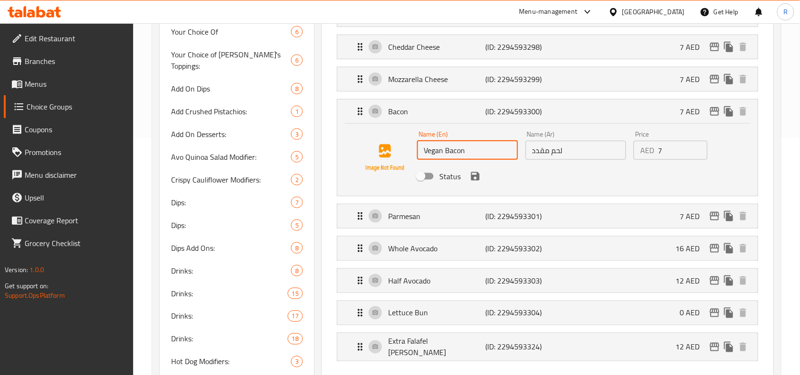
type input "Vegan Bacon"
click at [558, 155] on input "لحم مقدد" at bounding box center [575, 150] width 101 height 19
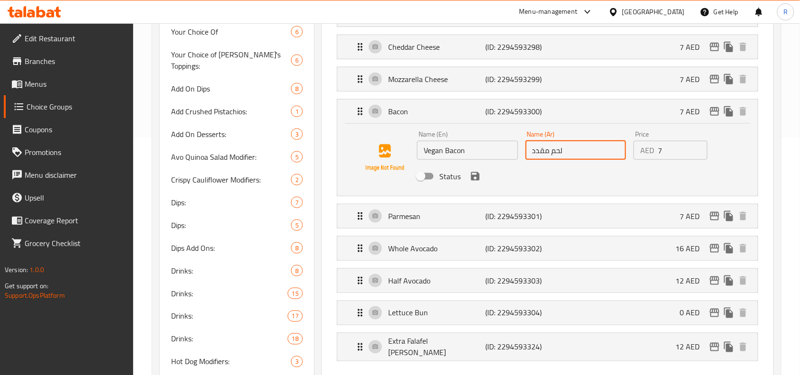
click at [558, 155] on input "لحم مقدد" at bounding box center [575, 150] width 101 height 19
click at [469, 177] on icon "save" at bounding box center [474, 176] width 11 height 11
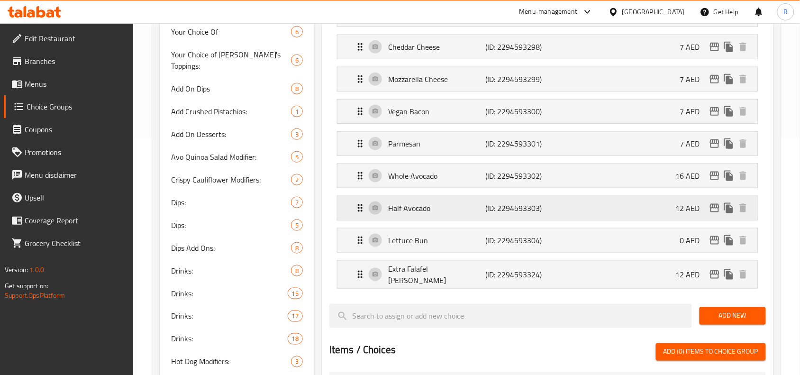
type input "بيكون نباتي"
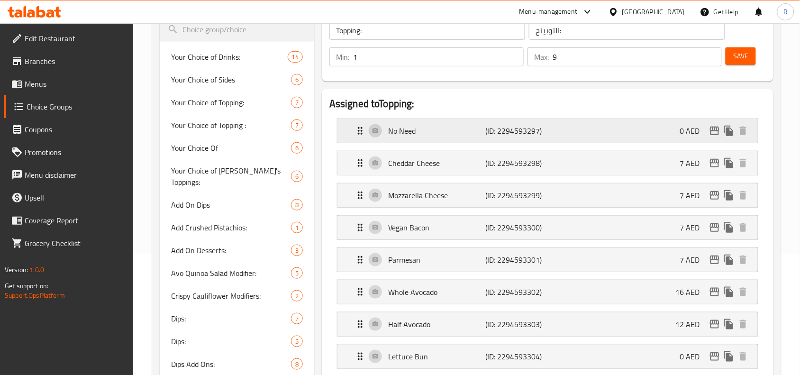
scroll to position [118, 0]
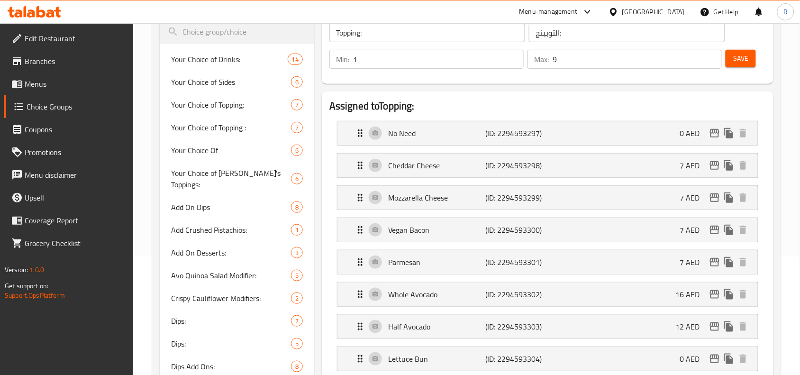
click at [737, 54] on span "Save" at bounding box center [740, 59] width 15 height 12
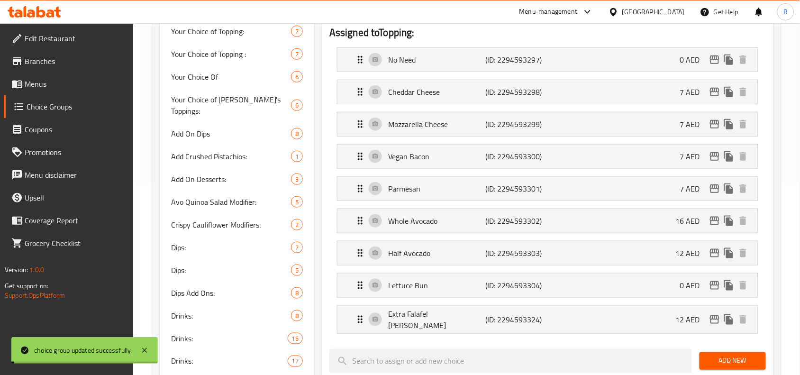
scroll to position [533, 0]
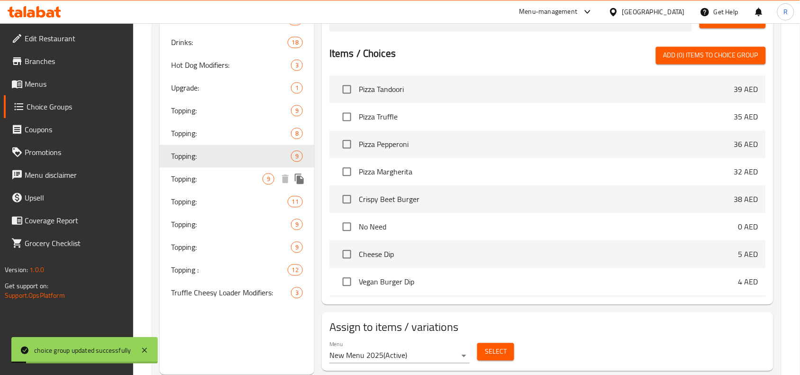
click at [212, 173] on span "Topping:" at bounding box center [216, 178] width 91 height 11
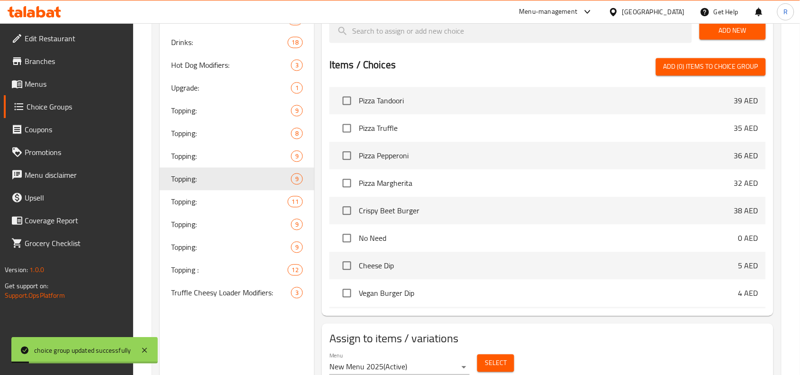
type input "Topping:"
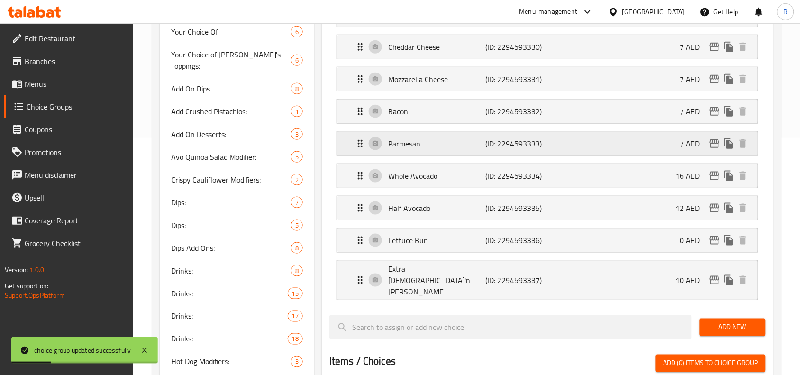
scroll to position [178, 0]
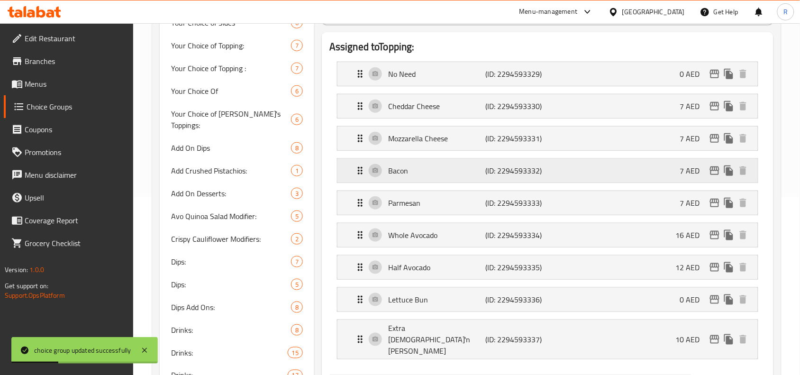
click at [495, 173] on p "(ID: 2294593332)" at bounding box center [517, 170] width 65 height 11
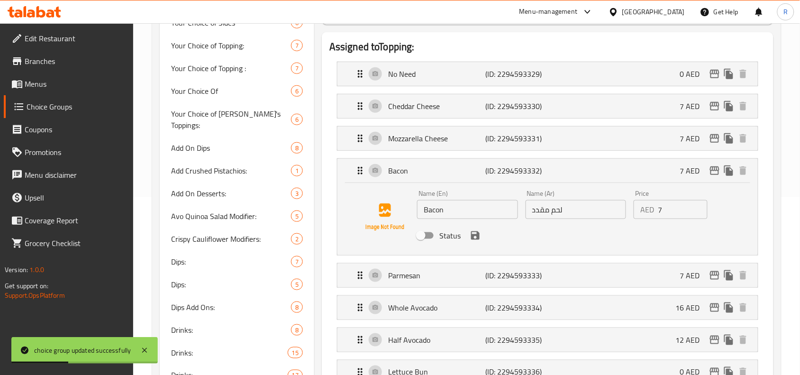
click at [454, 212] on input "Bacon" at bounding box center [467, 209] width 101 height 19
click at [426, 212] on input "Bacon" at bounding box center [467, 209] width 101 height 19
click at [424, 211] on input "Bacon" at bounding box center [467, 209] width 101 height 19
click at [558, 216] on input "لحم مقدد" at bounding box center [575, 209] width 101 height 19
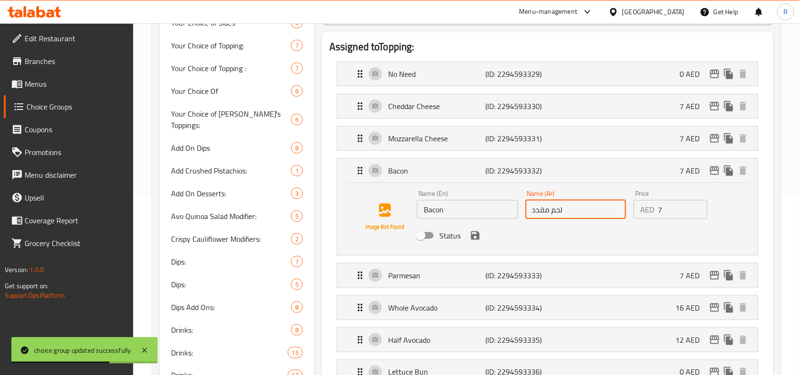
click at [558, 216] on input "لحم مقدد" at bounding box center [575, 209] width 101 height 19
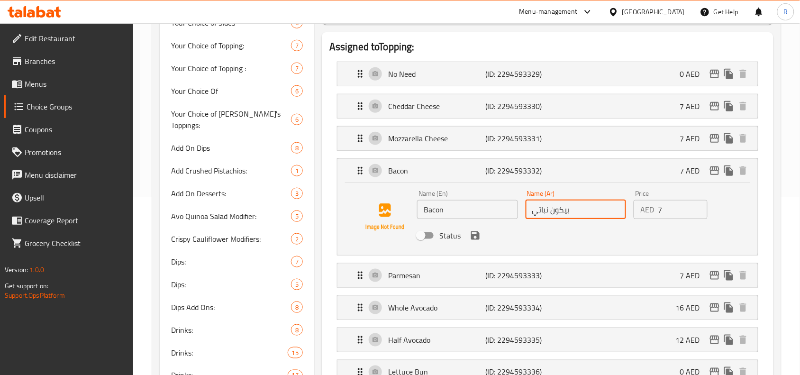
type input "بيكون نباتي"
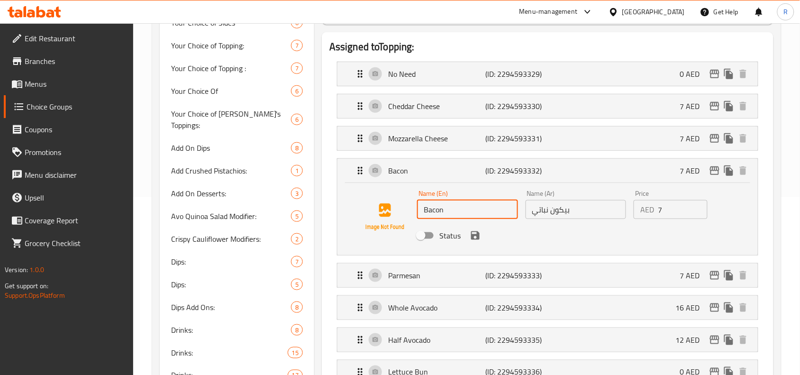
click at [422, 210] on input "Bacon" at bounding box center [467, 209] width 101 height 19
click at [474, 240] on icon "save" at bounding box center [475, 235] width 9 height 9
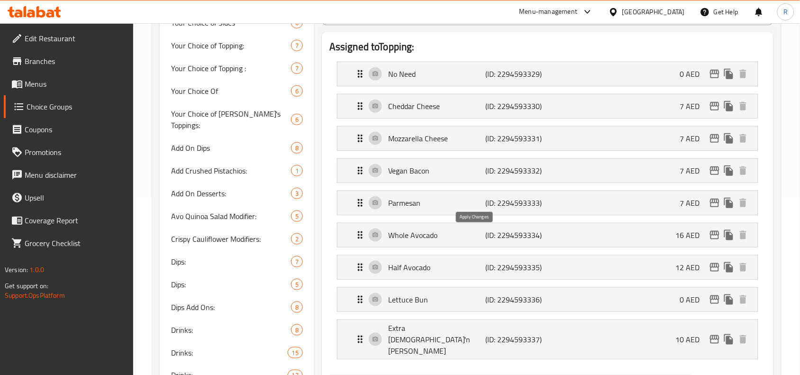
type input "Vegan Bacon"
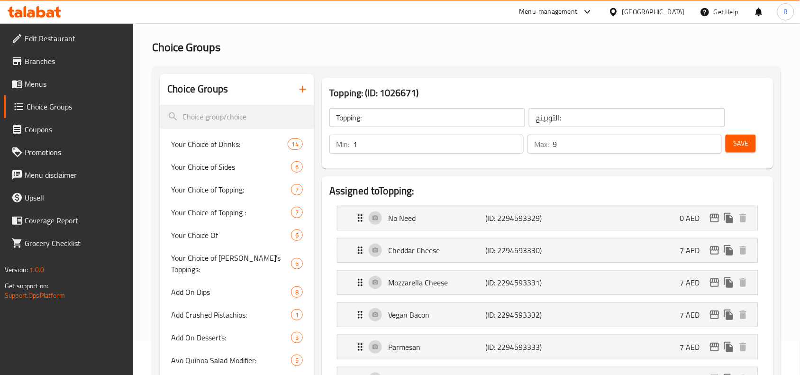
scroll to position [0, 0]
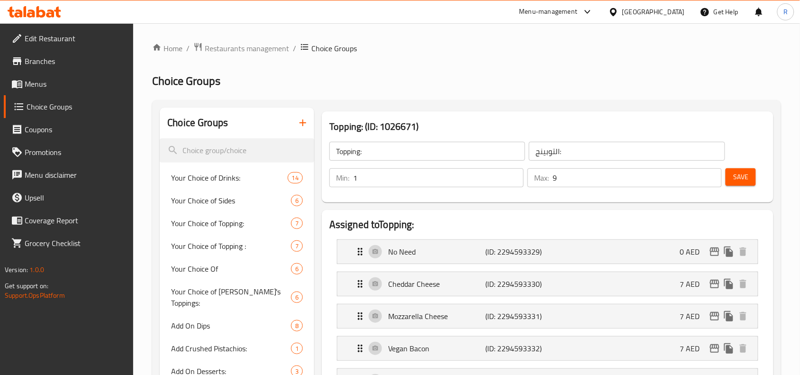
click at [744, 174] on span "Save" at bounding box center [740, 177] width 15 height 12
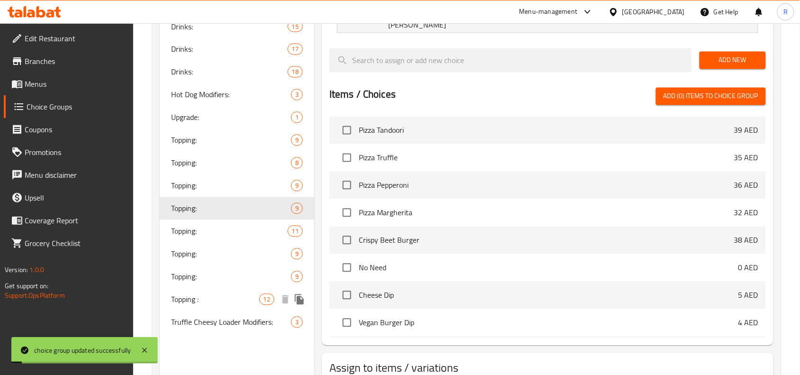
scroll to position [533, 0]
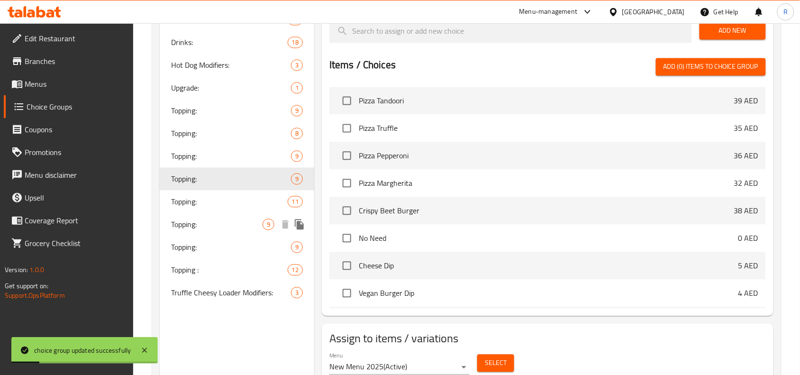
click at [233, 219] on span "Topping:" at bounding box center [216, 224] width 91 height 11
type input "Topping:"
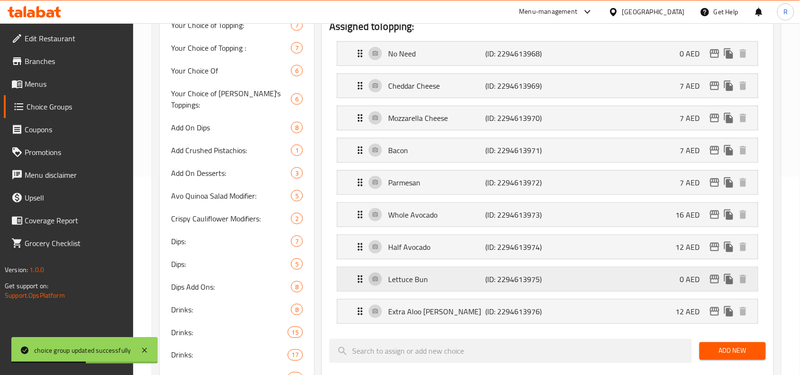
scroll to position [178, 0]
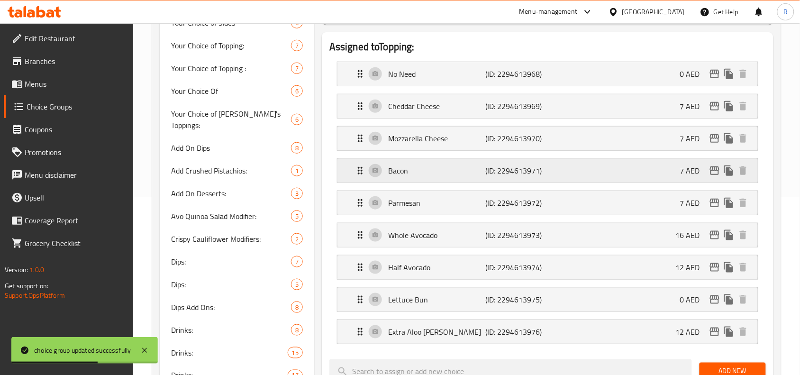
click at [427, 182] on div "Bacon (ID: 2294613971) 7 AED" at bounding box center [550, 171] width 392 height 24
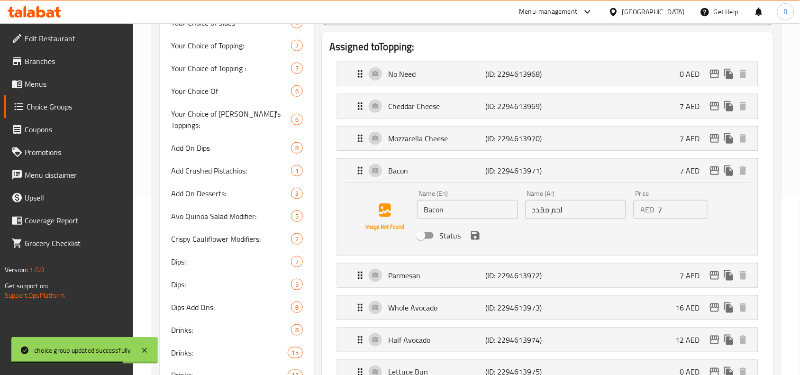
click at [425, 210] on input "Bacon" at bounding box center [467, 209] width 101 height 19
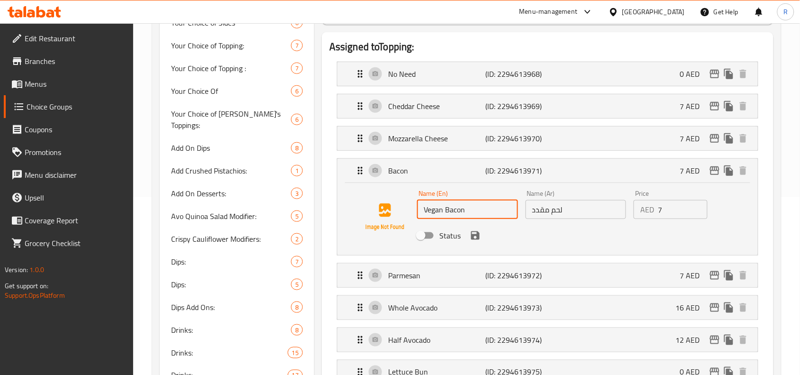
type input "Vegan Bacon"
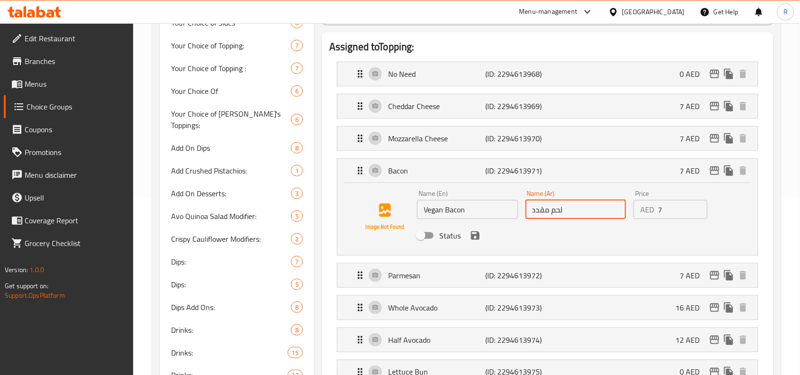
click at [555, 214] on input "لحم مقدد" at bounding box center [575, 209] width 101 height 19
click at [475, 235] on icon "save" at bounding box center [475, 235] width 9 height 9
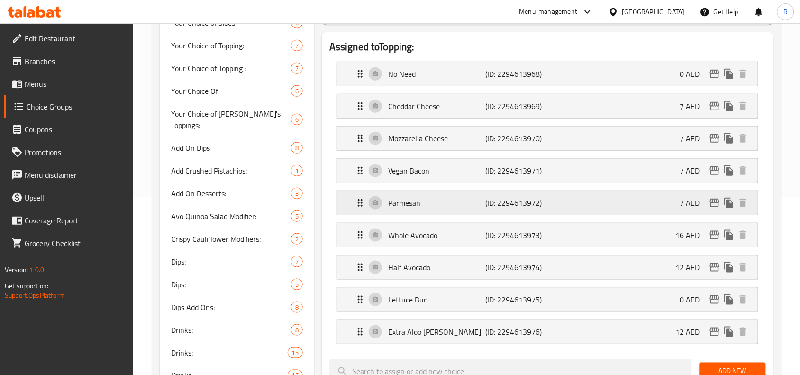
type input "بيكون نباتي"
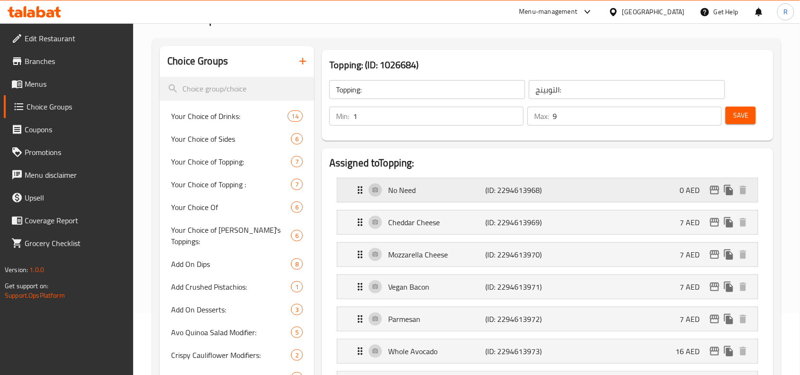
scroll to position [59, 0]
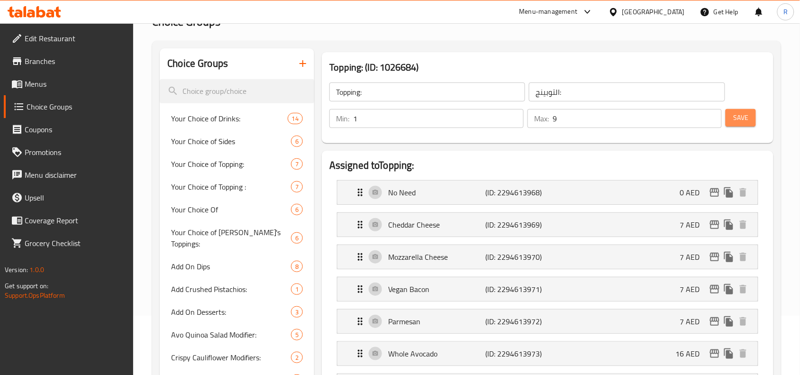
click at [730, 121] on button "Save" at bounding box center [740, 118] width 30 height 18
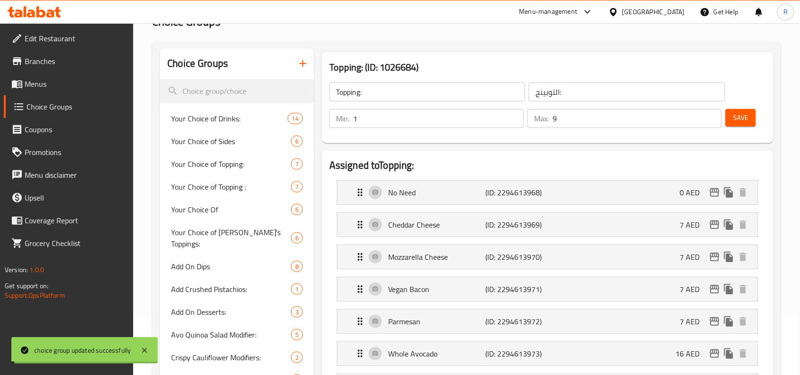
scroll to position [558, 0]
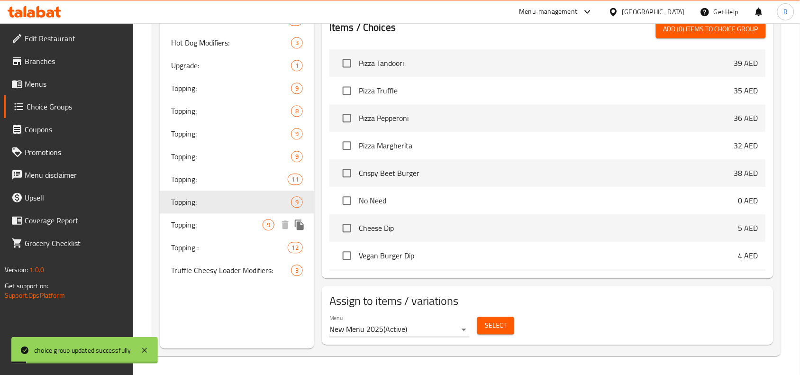
click at [207, 213] on div "Topping: 9" at bounding box center [237, 224] width 154 height 23
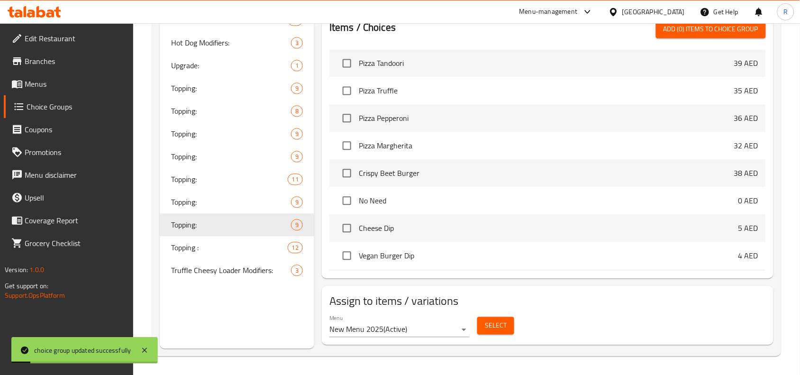
type input "Topping:"
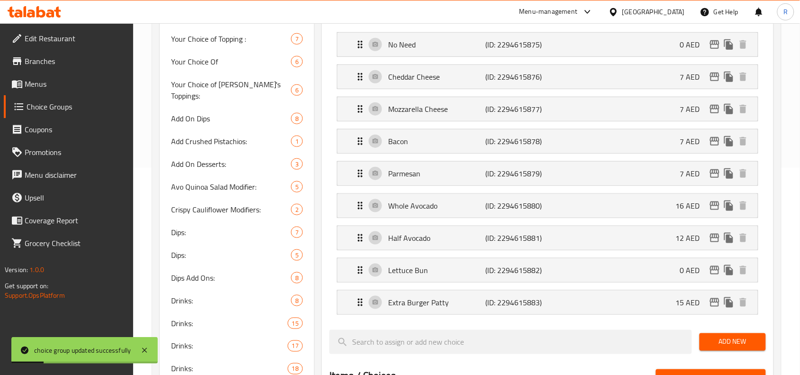
scroll to position [143, 0]
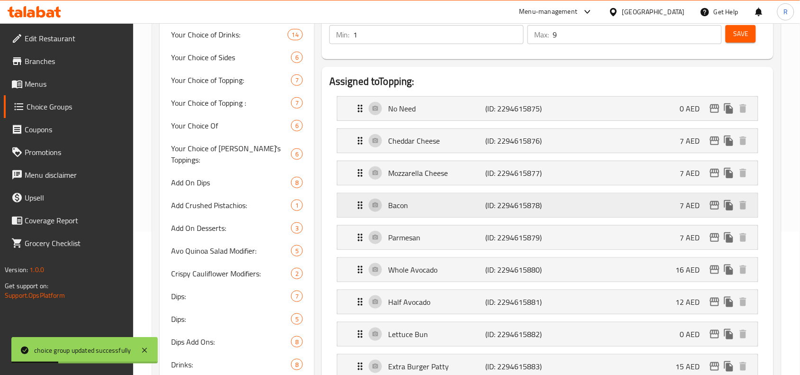
click at [457, 202] on p "Bacon" at bounding box center [436, 204] width 97 height 11
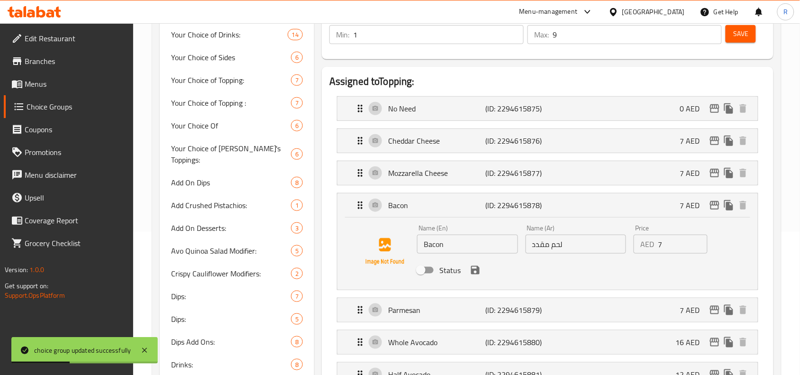
click at [444, 247] on input "Bacon" at bounding box center [467, 243] width 101 height 19
click at [548, 247] on input "لحم مقدد" at bounding box center [575, 243] width 101 height 19
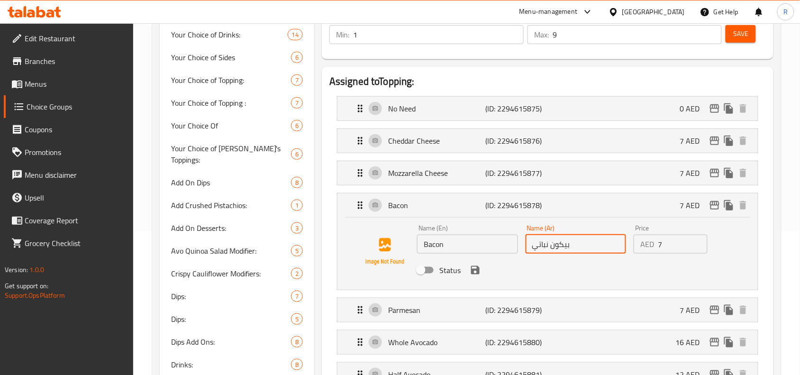
type input "بيكون نباتي"
click at [439, 245] on input "Bacon" at bounding box center [467, 243] width 101 height 19
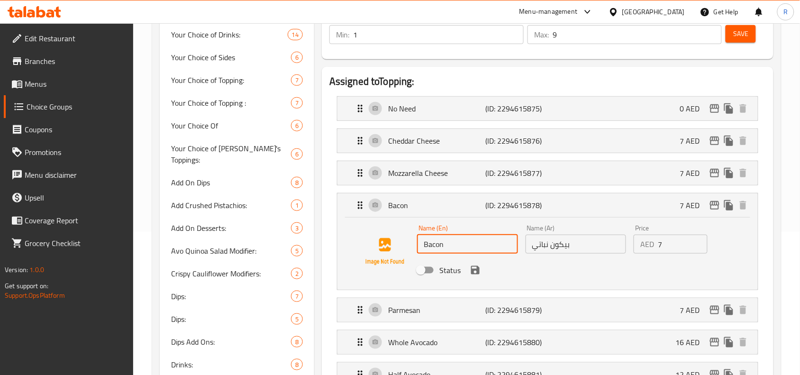
click at [439, 245] on input "Bacon" at bounding box center [467, 243] width 101 height 19
click at [617, 282] on div "Status" at bounding box center [575, 270] width 325 height 26
click at [735, 259] on div "Status" at bounding box center [575, 270] width 325 height 26
click at [382, 287] on div "Name (En) Vegan Bacon Name (En) Name (Ar) بيكون نباتي Name (Ar) Price AED 7 Pri…" at bounding box center [547, 253] width 420 height 72
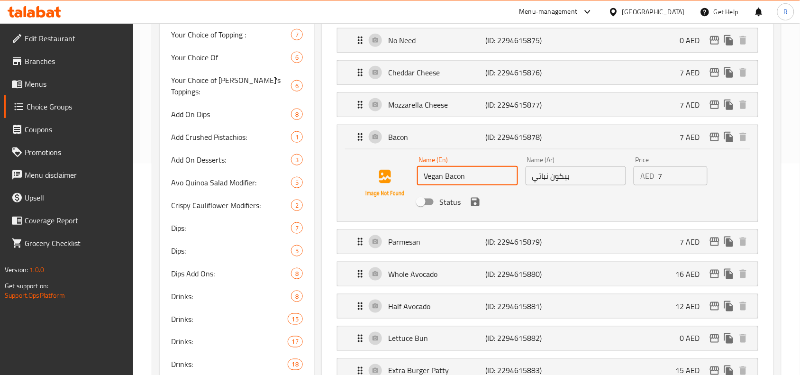
scroll to position [261, 0]
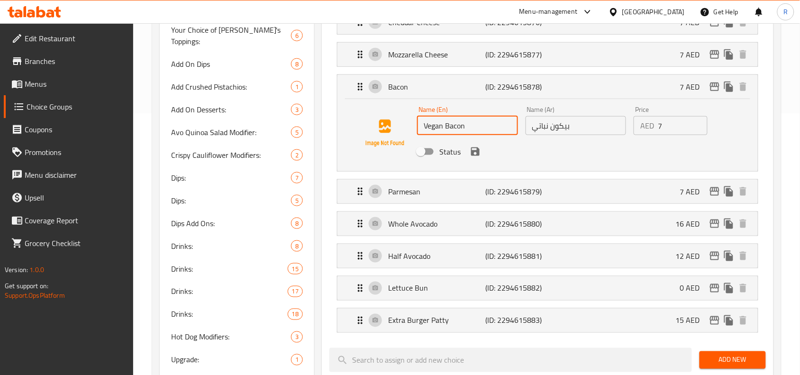
type input "Vegan Bacon"
click at [472, 159] on button "save" at bounding box center [475, 151] width 14 height 14
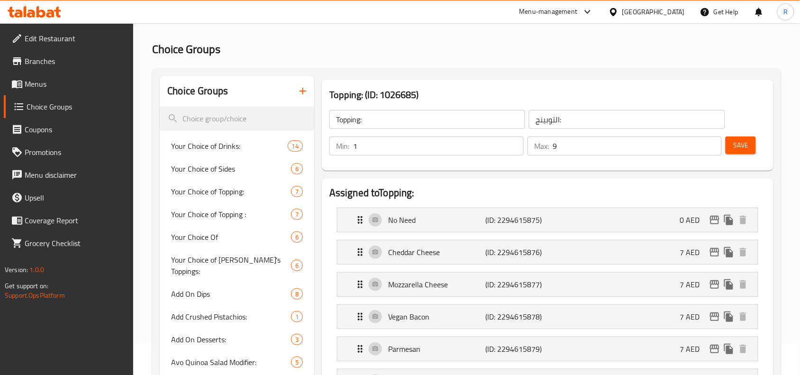
scroll to position [25, 0]
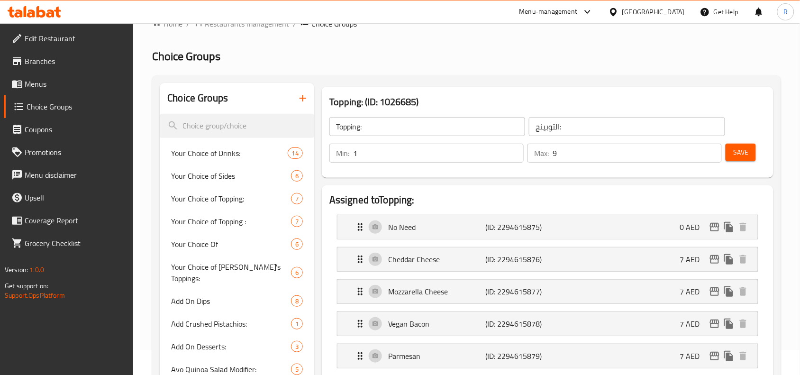
click at [738, 150] on span "Save" at bounding box center [740, 152] width 15 height 12
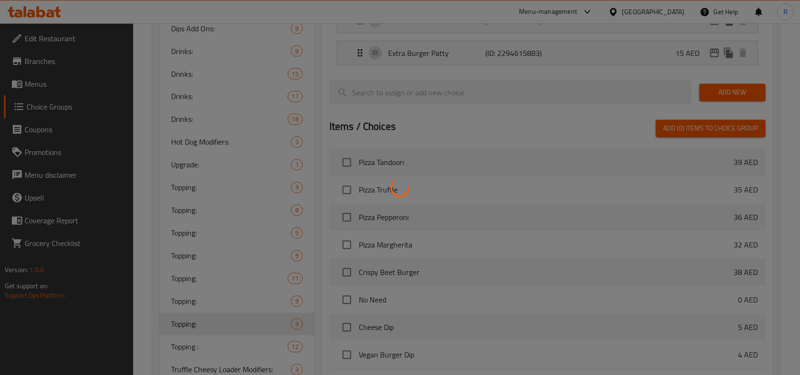
scroll to position [558, 0]
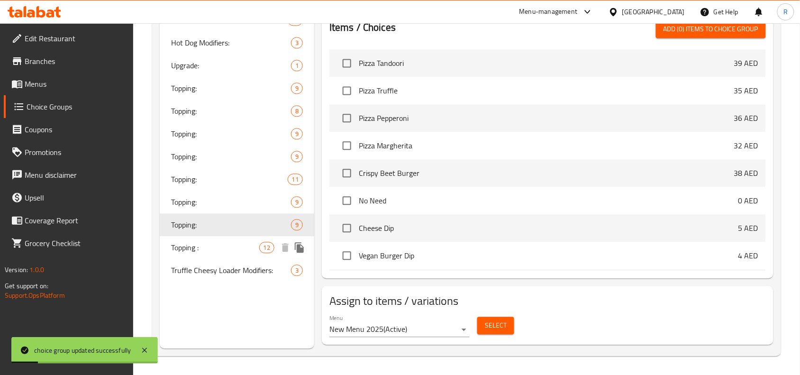
click at [234, 242] on span "Topping :" at bounding box center [215, 247] width 88 height 11
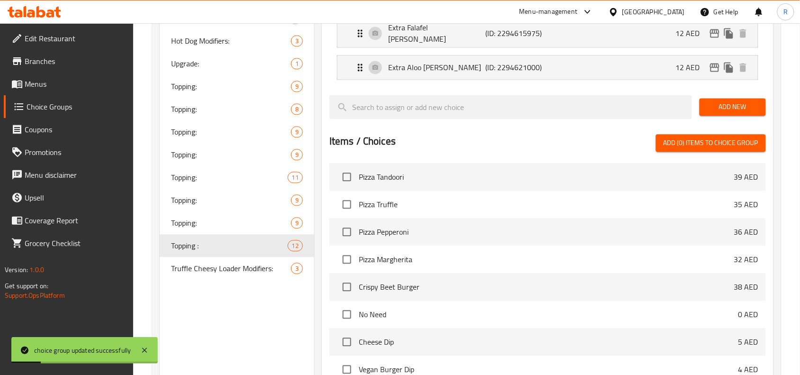
type input "Topping :"
type input "12"
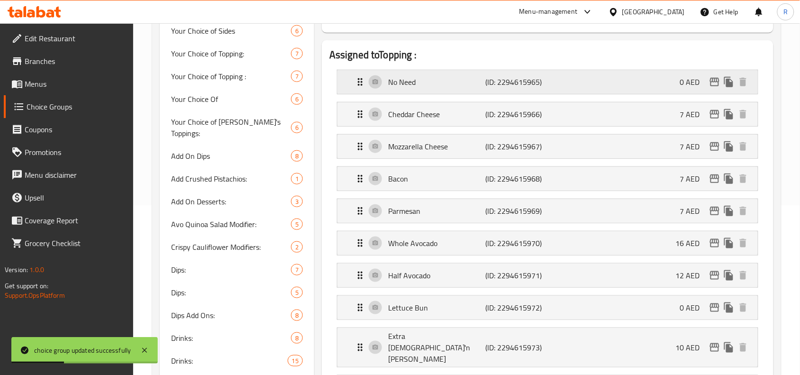
scroll to position [202, 0]
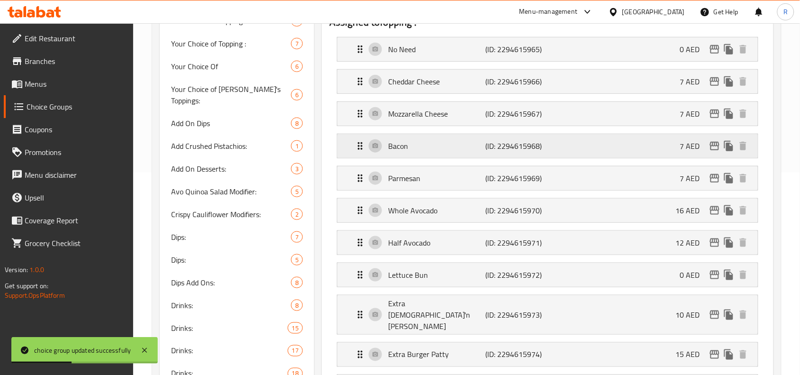
click at [451, 152] on p "Bacon" at bounding box center [436, 145] width 97 height 11
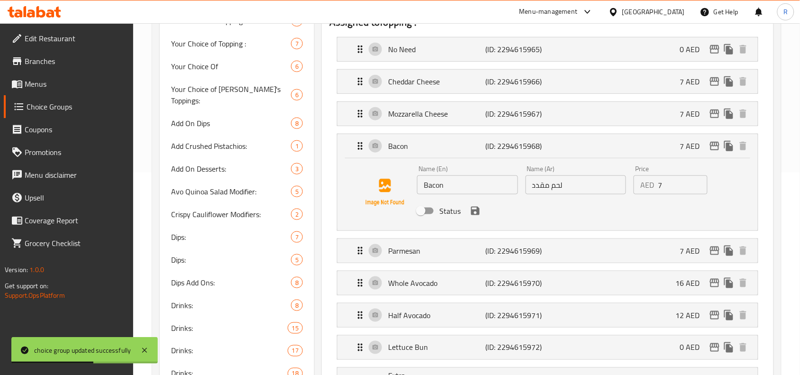
click at [425, 186] on input "Bacon" at bounding box center [467, 184] width 101 height 19
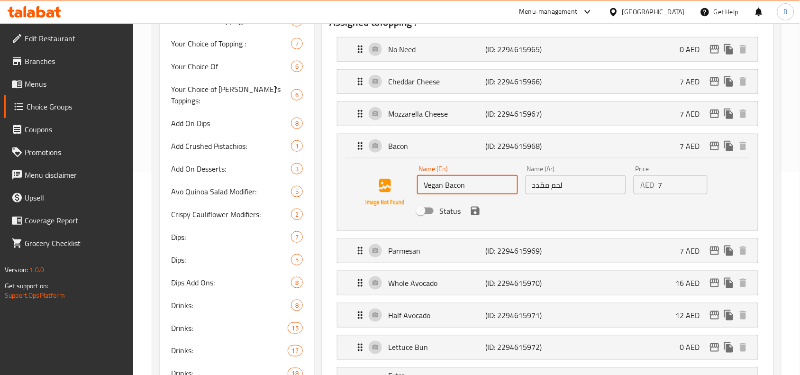
type input "Vegan Bacon"
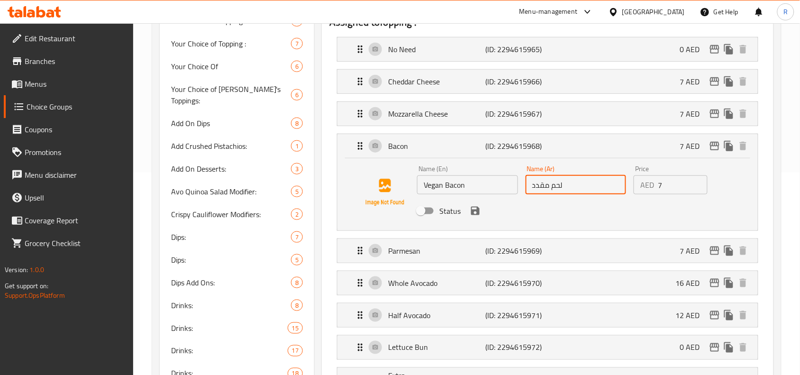
click at [550, 190] on input "لحم مقدد" at bounding box center [575, 184] width 101 height 19
click at [471, 213] on icon "save" at bounding box center [475, 211] width 9 height 9
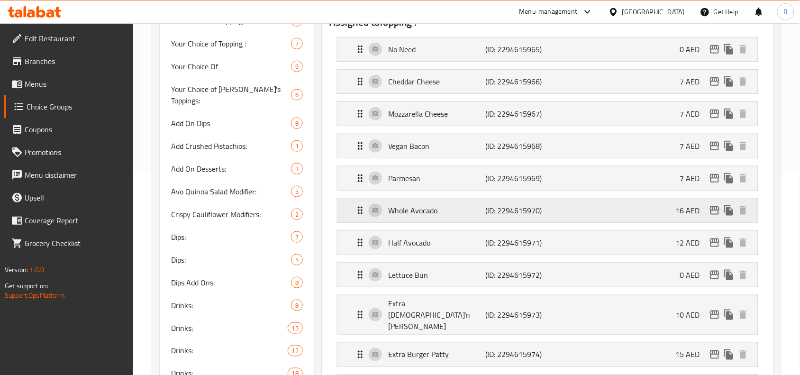
type input "بيكون نباتي"
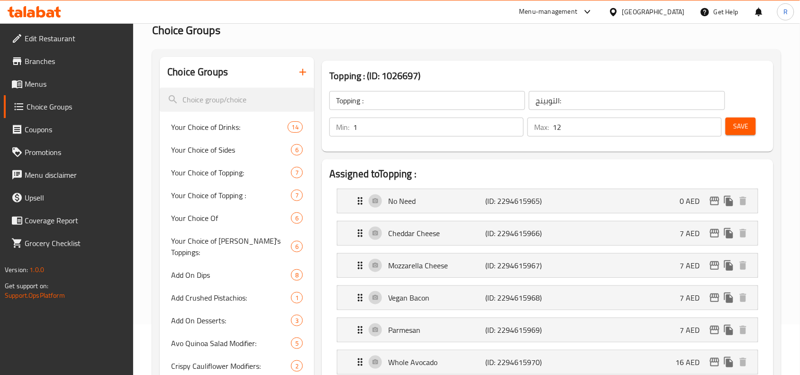
scroll to position [25, 0]
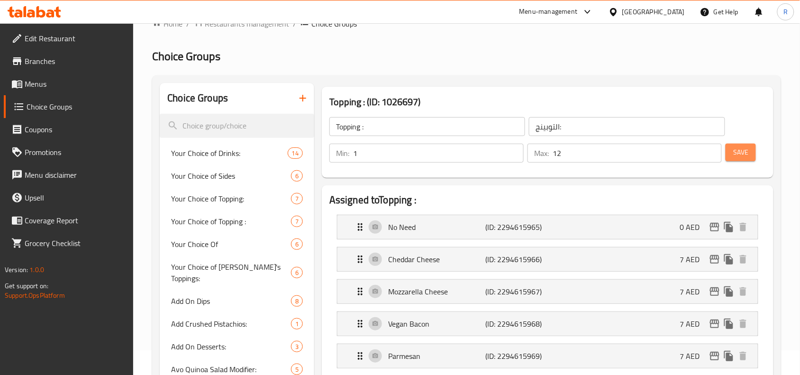
click at [745, 145] on button "Save" at bounding box center [740, 153] width 30 height 18
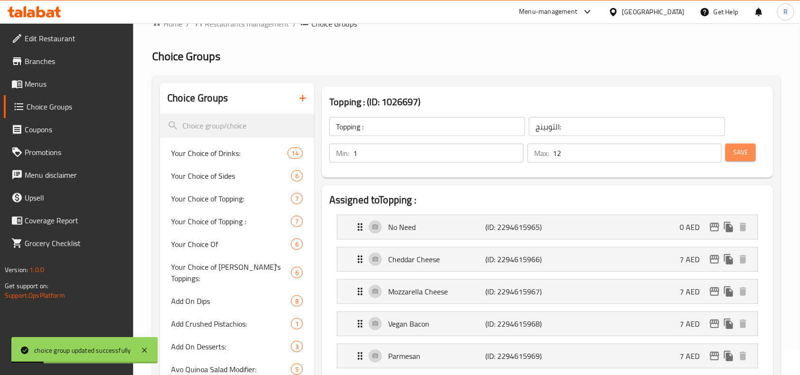
click at [747, 153] on span "Save" at bounding box center [740, 152] width 15 height 12
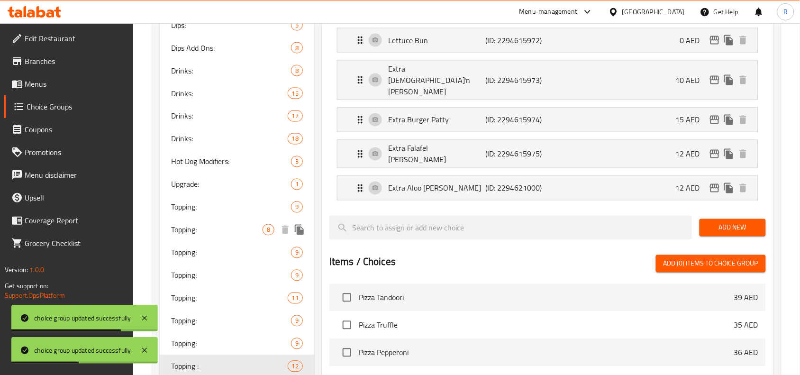
scroll to position [439, 0]
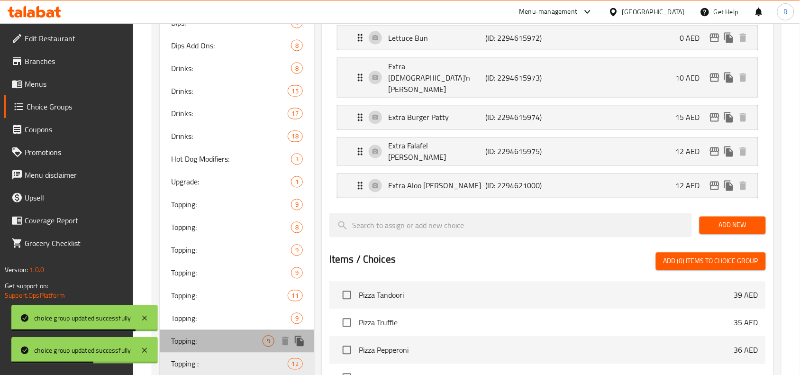
click at [186, 335] on span "Topping:" at bounding box center [216, 340] width 91 height 11
type input "Topping:"
type input "9"
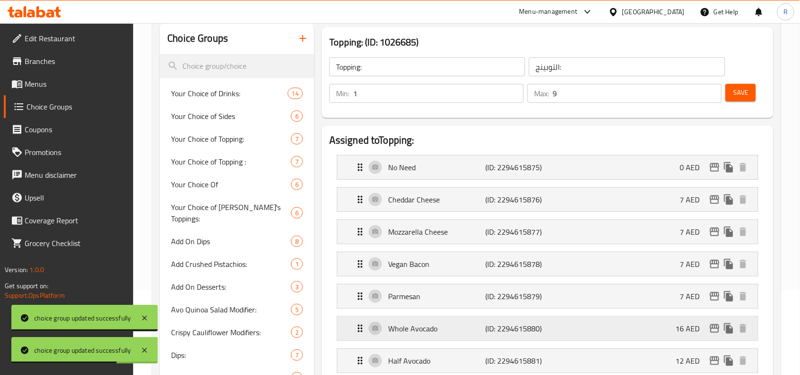
scroll to position [84, 0]
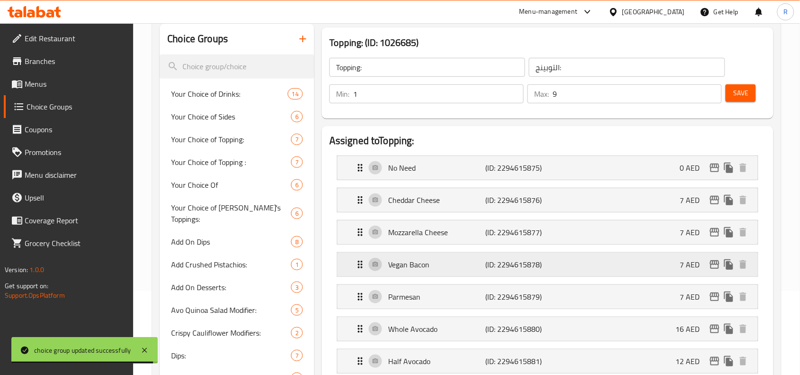
click at [463, 258] on div "Vegan Bacon (ID: 2294615878) 7 AED" at bounding box center [550, 264] width 392 height 24
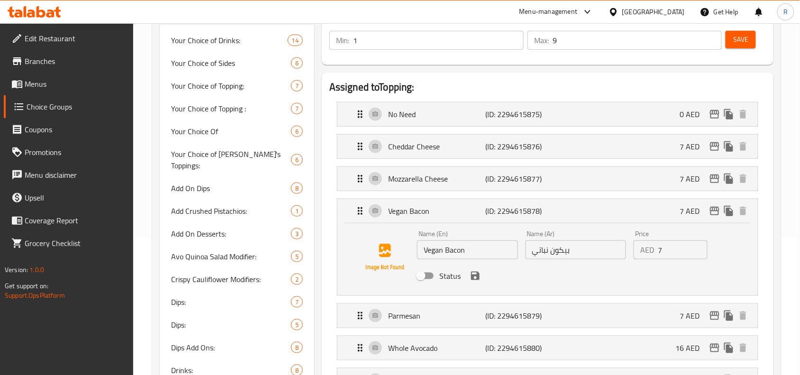
scroll to position [202, 0]
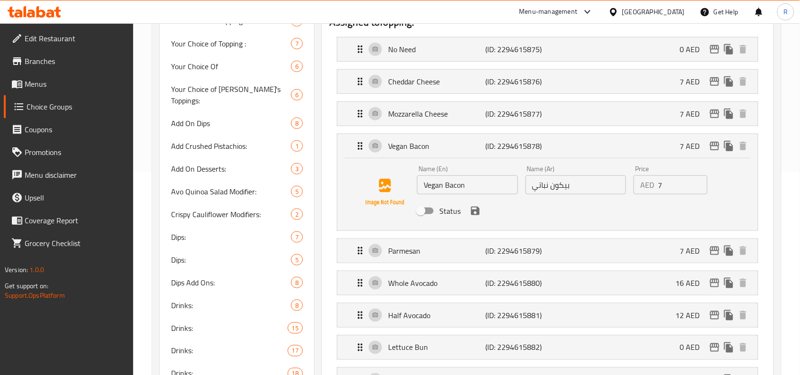
click at [432, 211] on input "Status" at bounding box center [421, 211] width 54 height 18
checkbox input "true"
click at [474, 211] on icon "save" at bounding box center [475, 211] width 9 height 9
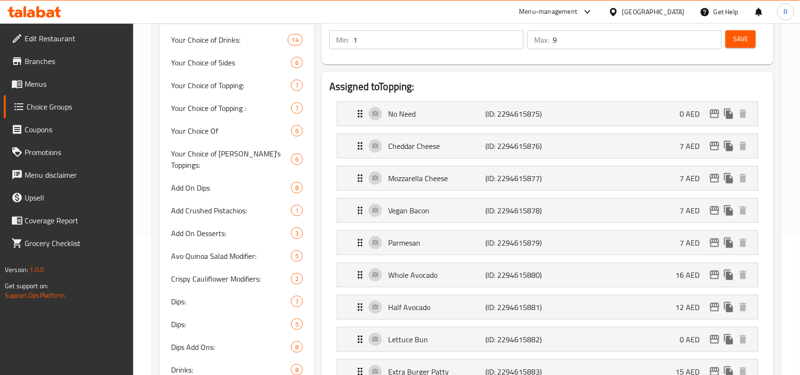
scroll to position [25, 0]
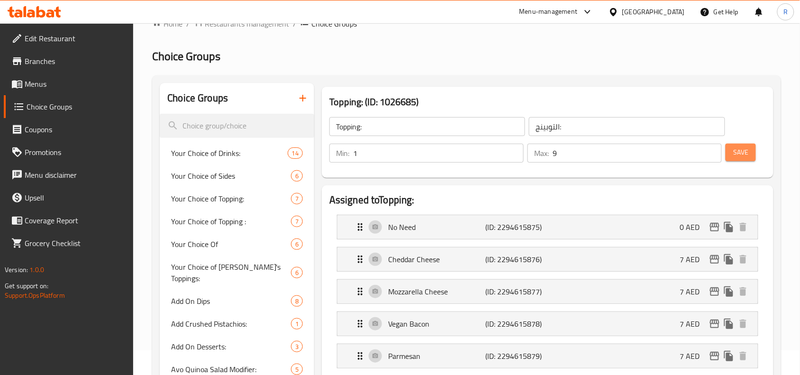
click at [742, 152] on span "Save" at bounding box center [740, 152] width 15 height 12
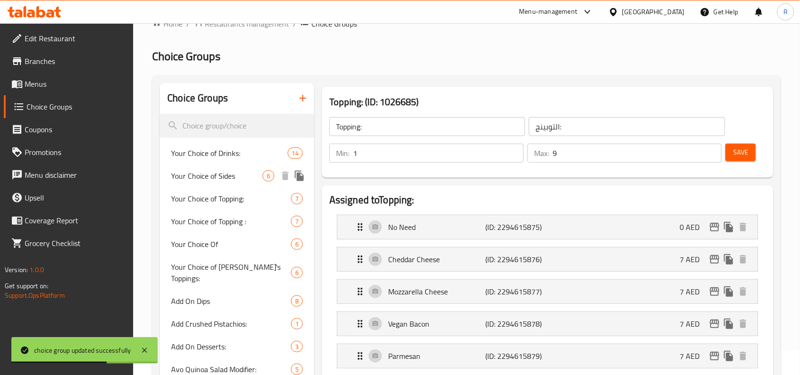
click at [204, 170] on span "Your Choice of Sides" at bounding box center [216, 175] width 91 height 11
type input "Your Choice of Sides"
type input "إختيارك من الأطباق الجانبية:"
type input "1"
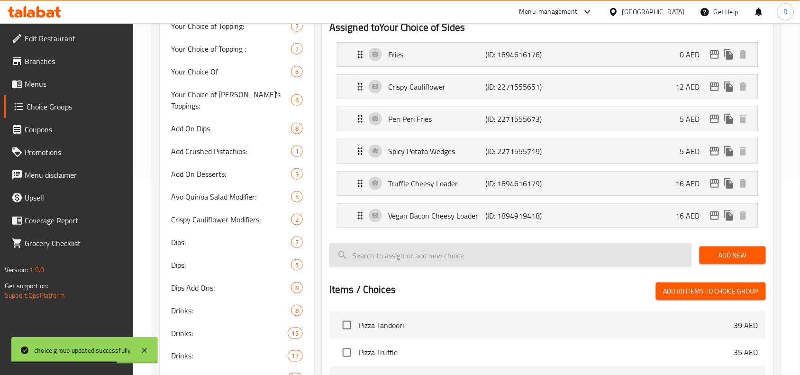
scroll to position [202, 0]
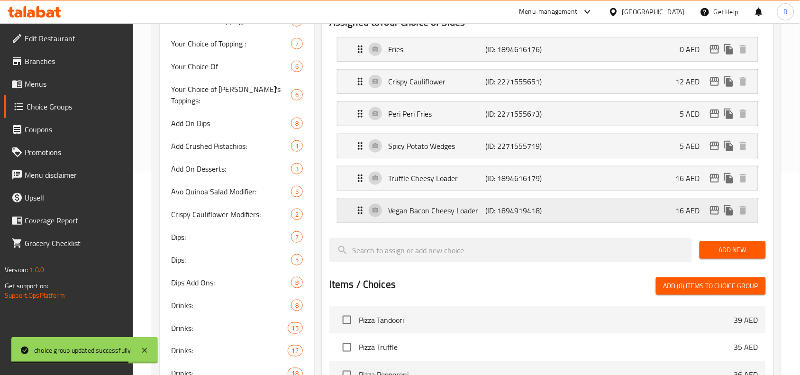
click at [437, 214] on p "Vegan Bacon Cheesy Loader" at bounding box center [436, 210] width 97 height 11
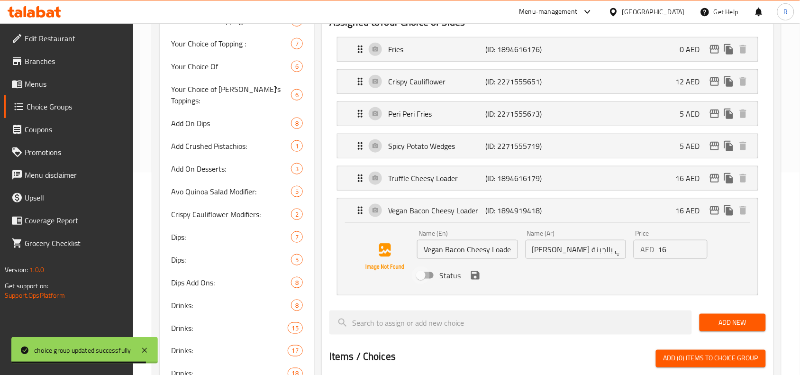
click at [433, 276] on input "Status" at bounding box center [421, 275] width 54 height 18
checkbox input "true"
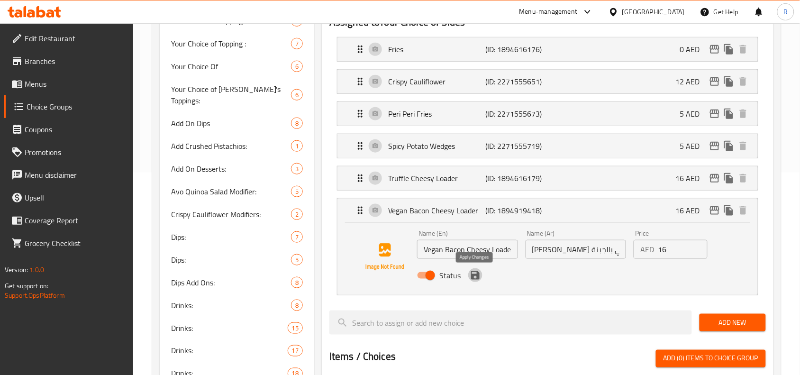
click at [472, 275] on icon "save" at bounding box center [475, 275] width 9 height 9
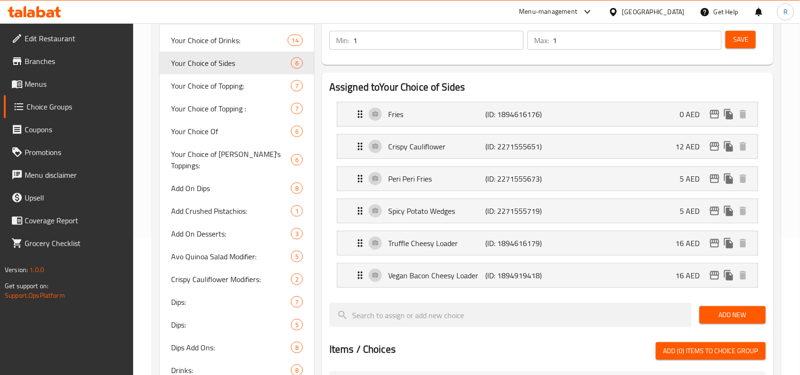
scroll to position [0, 0]
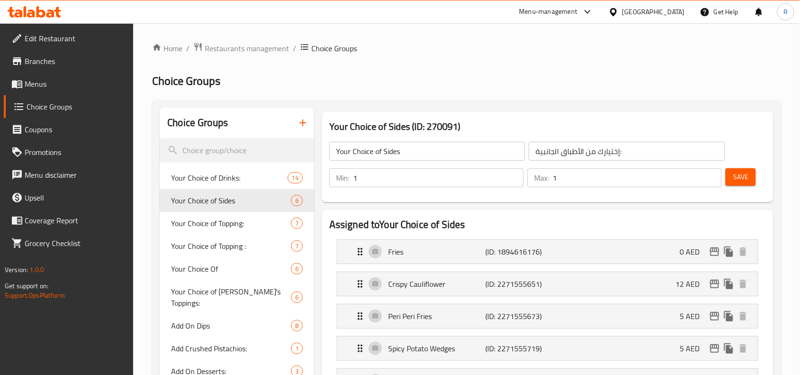
click at [728, 176] on button "Save" at bounding box center [740, 177] width 30 height 18
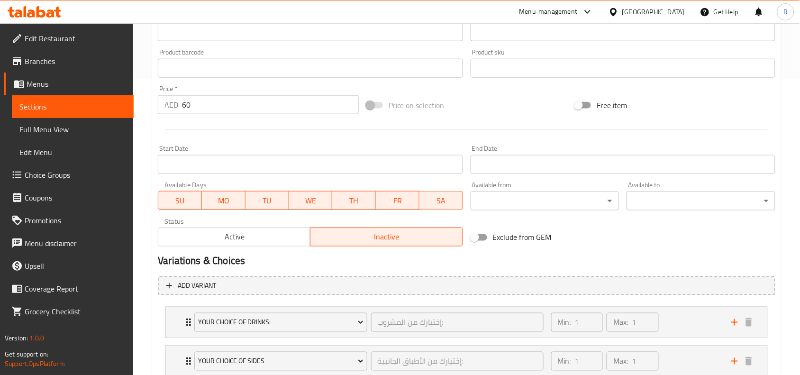
scroll to position [363, 0]
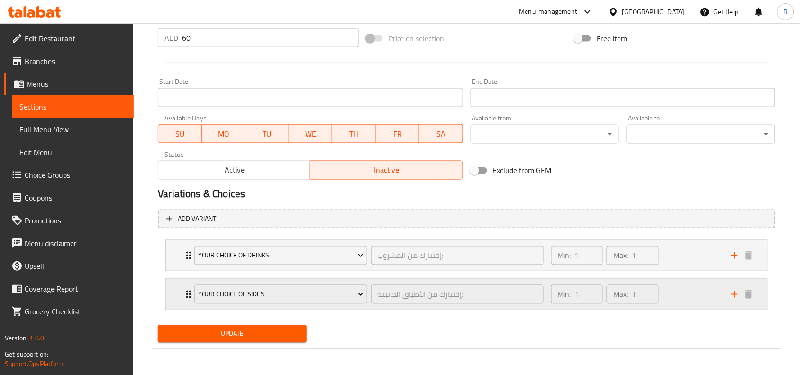
click at [681, 290] on div "Min: 1 ​ Max: 1 ​" at bounding box center [635, 294] width 180 height 30
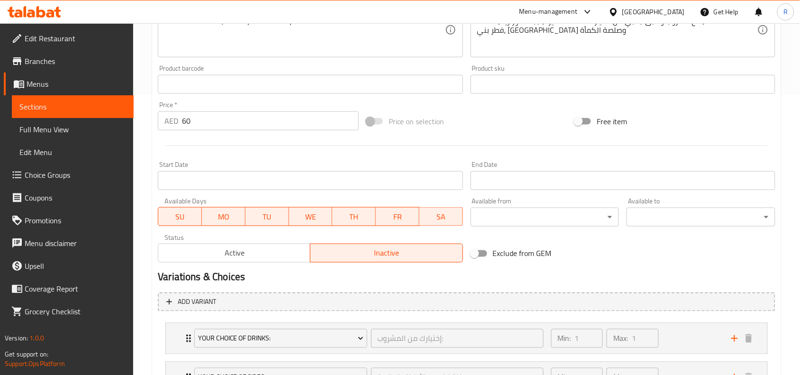
scroll to position [281, 0]
click at [244, 261] on button "Active" at bounding box center [234, 252] width 153 height 19
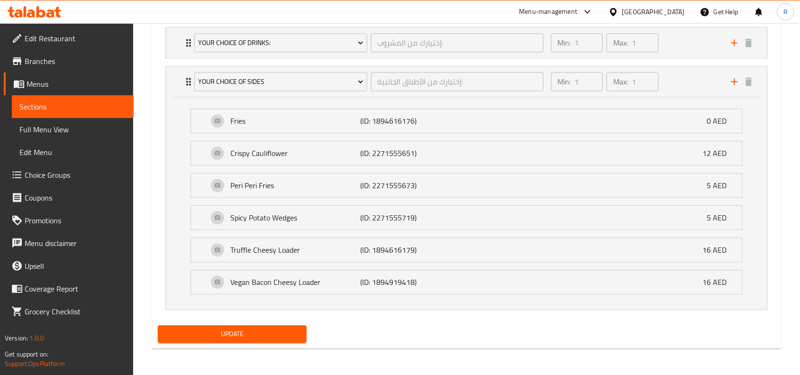
click at [248, 328] on span "Update" at bounding box center [232, 334] width 134 height 12
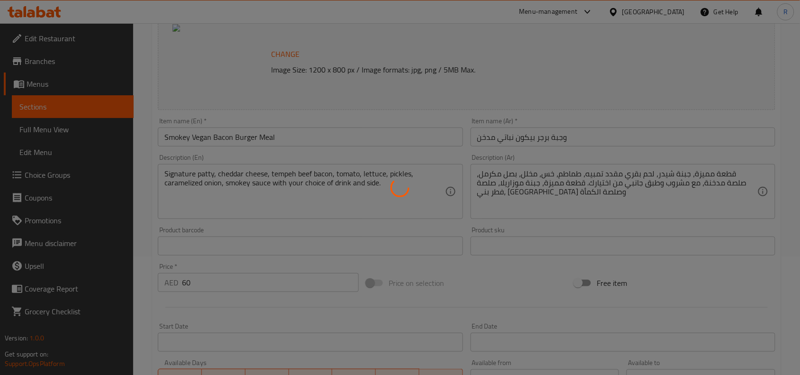
scroll to position [0, 0]
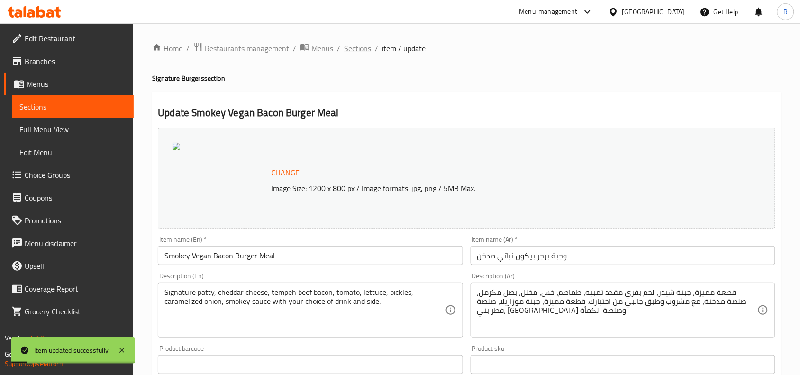
click at [359, 48] on span "Sections" at bounding box center [357, 48] width 27 height 11
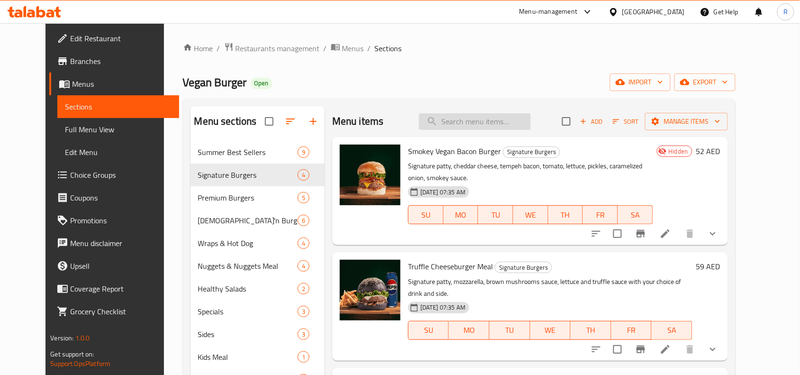
click at [499, 124] on input "search" at bounding box center [475, 121] width 112 height 17
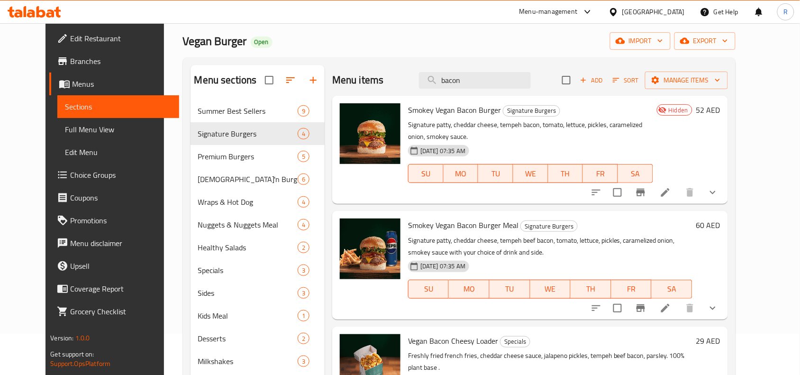
scroll to position [118, 0]
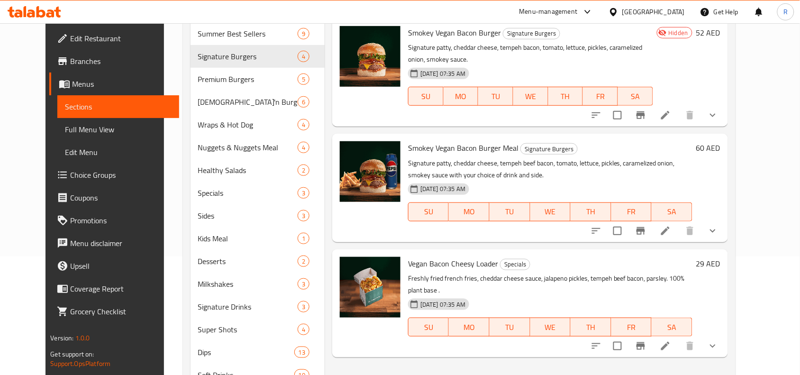
type input "bacon"
click at [724, 219] on button "show more" at bounding box center [712, 230] width 23 height 23
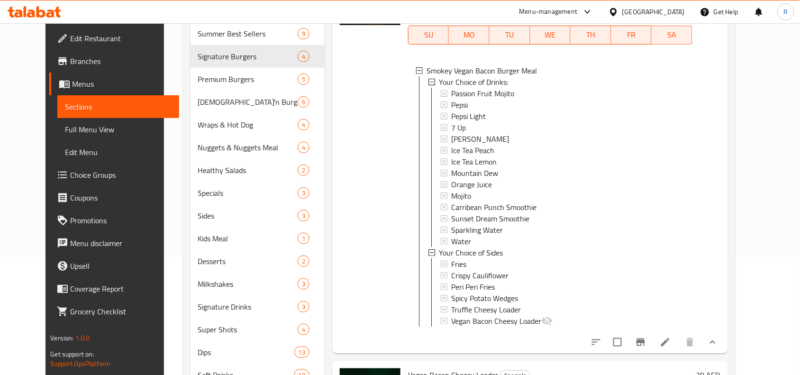
scroll to position [237, 0]
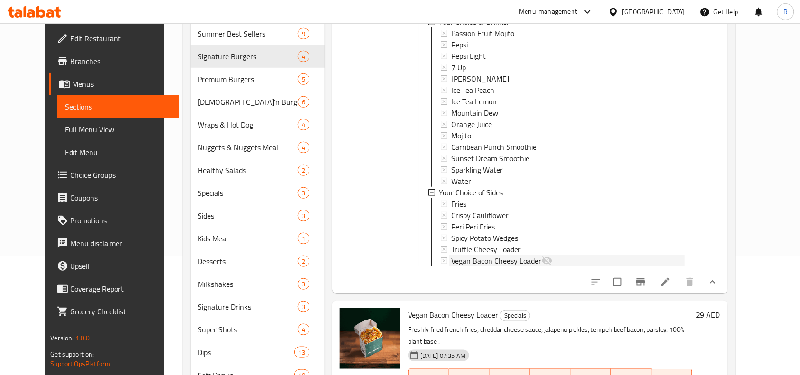
click at [500, 264] on span "Vegan Bacon Cheesy Loader" at bounding box center [496, 260] width 90 height 11
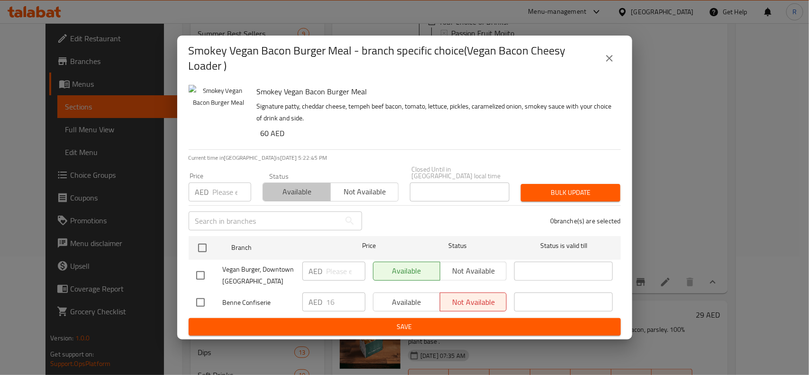
click at [297, 198] on span "Available" at bounding box center [297, 192] width 60 height 14
click at [559, 197] on span "Bulk update" at bounding box center [570, 193] width 84 height 12
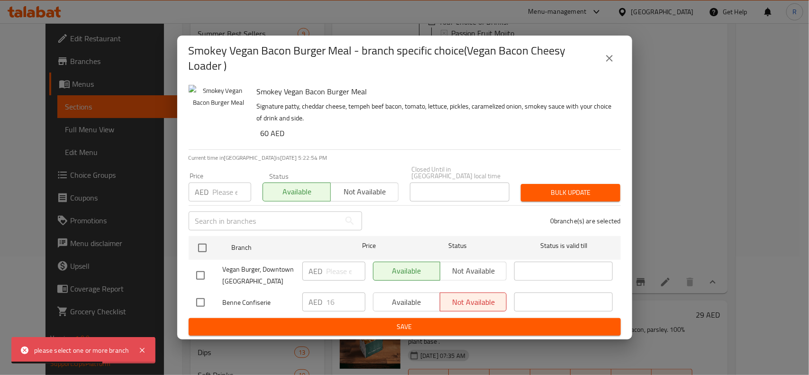
click at [202, 300] on input "checkbox" at bounding box center [200, 302] width 20 height 20
click at [202, 299] on input "checkbox" at bounding box center [200, 302] width 20 height 20
checkbox input "false"
click at [204, 278] on input "checkbox" at bounding box center [200, 275] width 20 height 20
checkbox input "true"
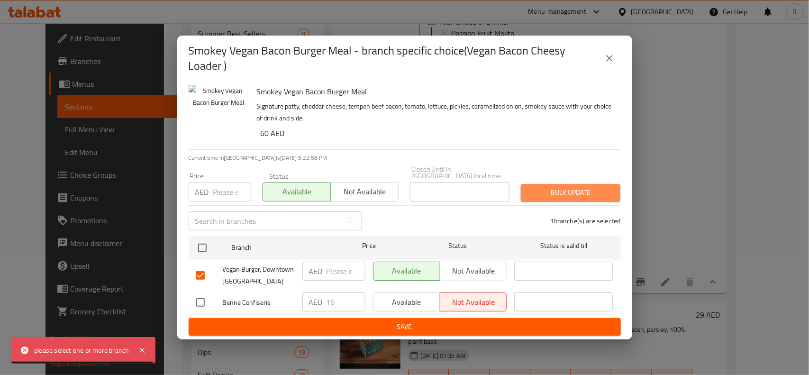
click at [572, 195] on span "Bulk update" at bounding box center [570, 193] width 84 height 12
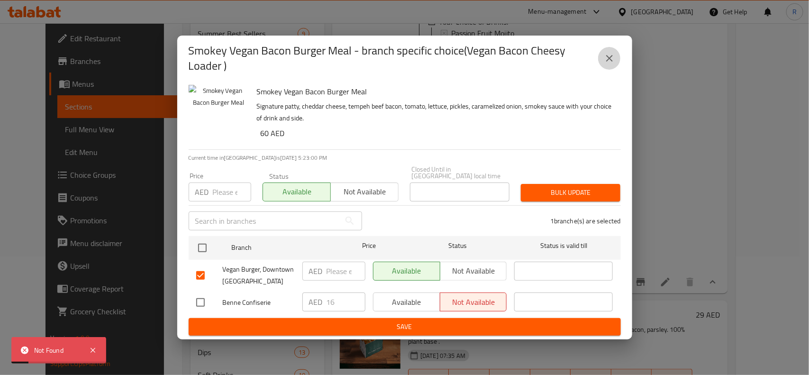
click at [604, 62] on icon "close" at bounding box center [609, 58] width 11 height 11
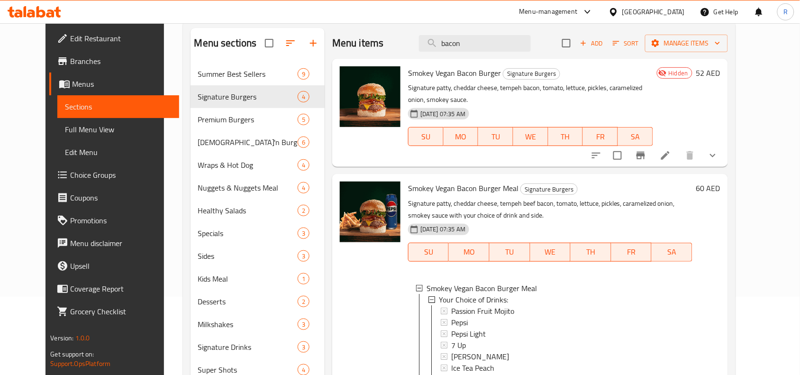
scroll to position [59, 0]
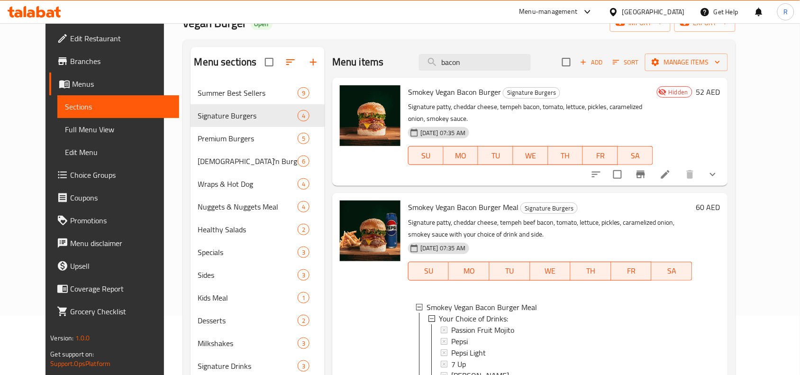
click at [678, 180] on li at bounding box center [665, 174] width 27 height 17
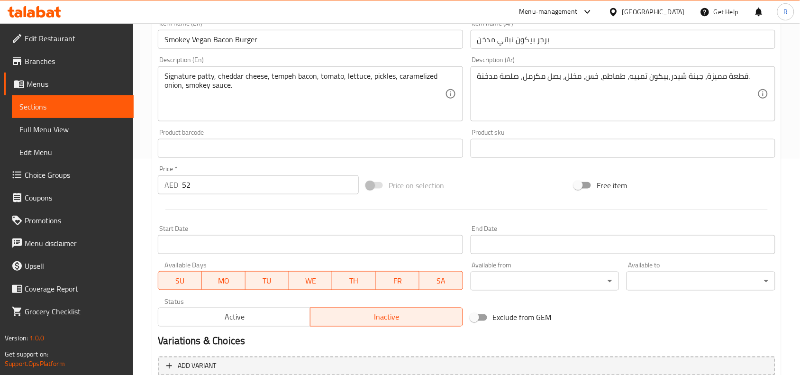
scroll to position [237, 0]
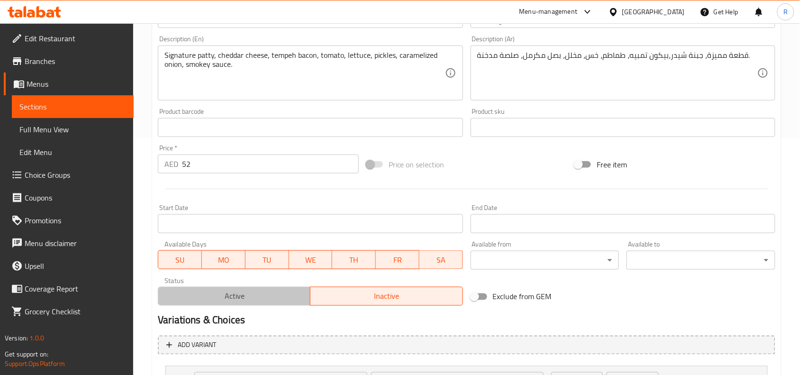
click at [239, 294] on span "Active" at bounding box center [234, 296] width 144 height 14
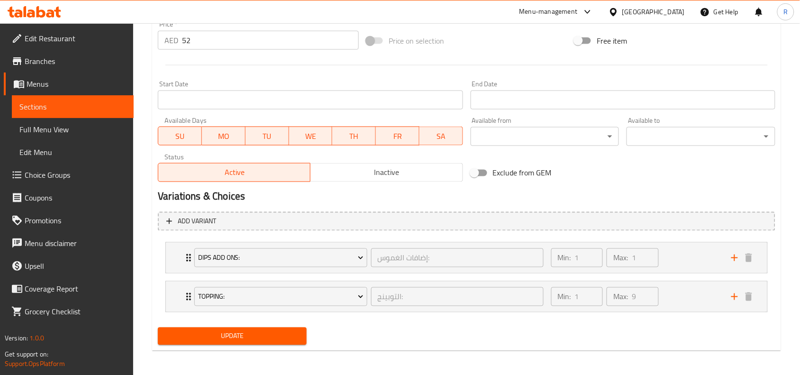
scroll to position [363, 0]
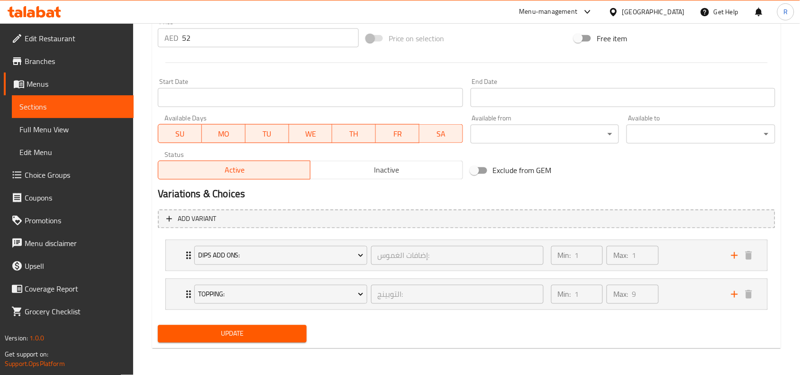
click at [282, 333] on span "Update" at bounding box center [232, 334] width 134 height 12
click at [698, 295] on div "Min: 1 ​ Max: 9 ​" at bounding box center [635, 294] width 180 height 30
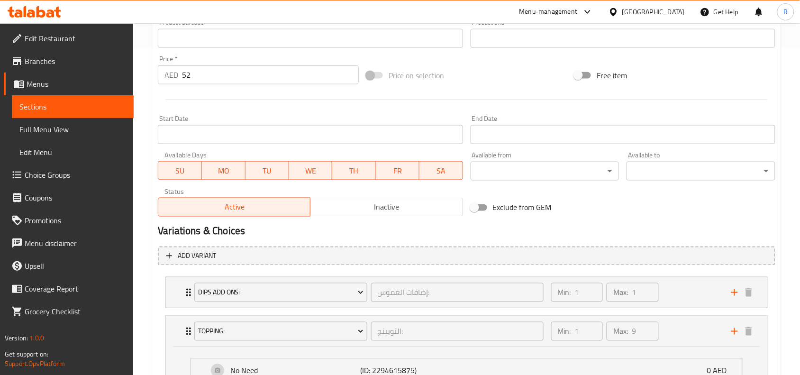
scroll to position [319, 0]
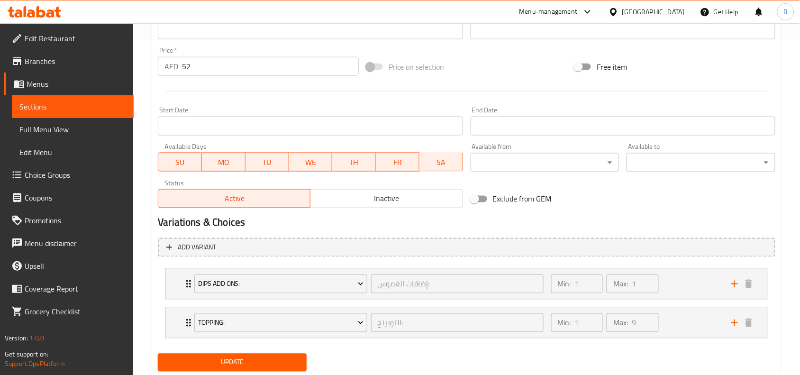
scroll to position [363, 0]
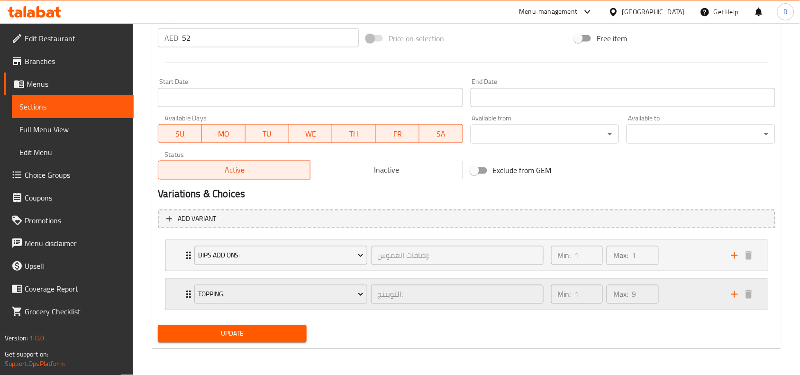
click at [707, 292] on div "Min: 1 ​ Max: 9 ​" at bounding box center [635, 294] width 180 height 30
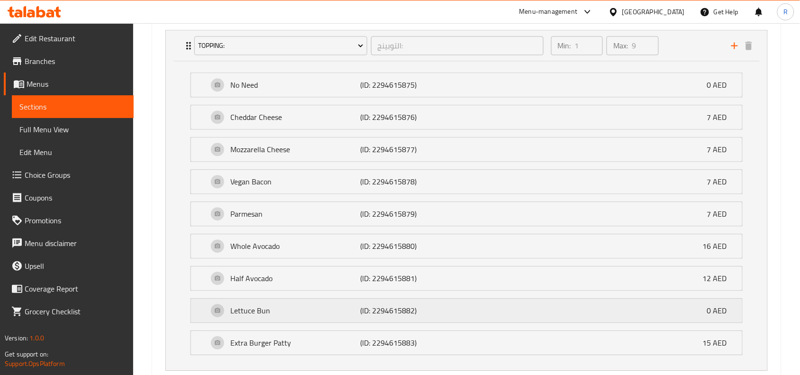
scroll to position [659, 0]
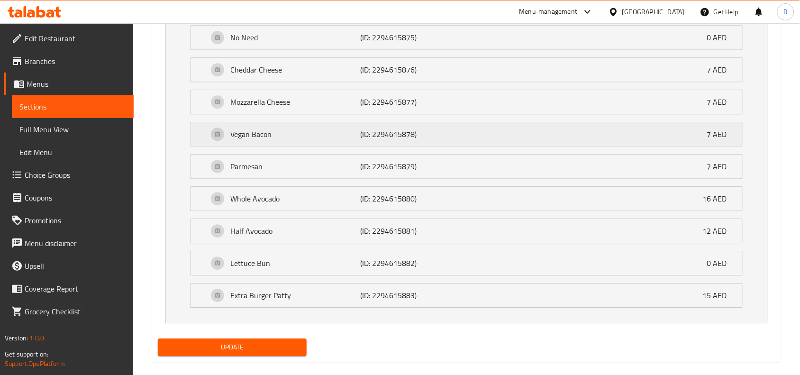
click at [309, 134] on p "Vegan Bacon" at bounding box center [295, 133] width 130 height 11
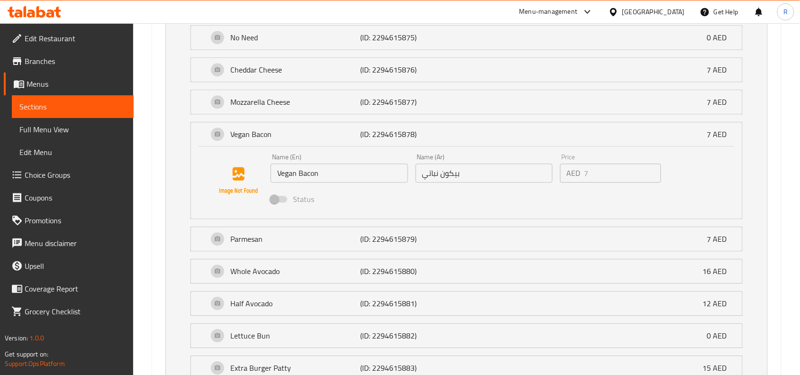
click at [279, 200] on span at bounding box center [279, 199] width 16 height 7
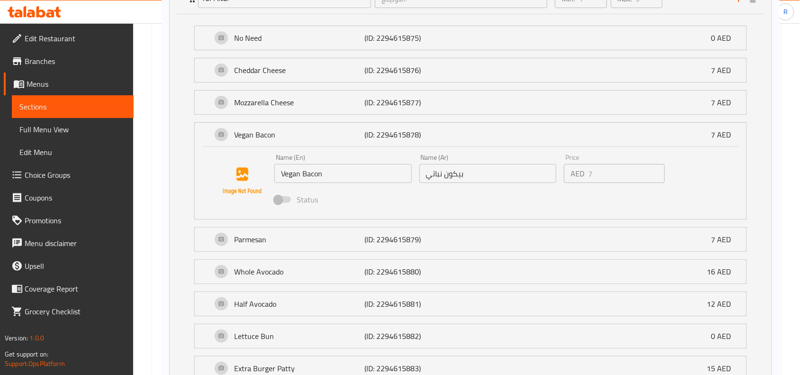
drag, startPoint x: 274, startPoint y: 200, endPoint x: 282, endPoint y: 199, distance: 8.5
click at [282, 199] on div "Dips Add Ons: إضافات الغموس: ​ Min: 1 ​ Max: 1 ​ No Need (ID: 2294522665) 0 AED…" at bounding box center [466, 171] width 617 height 462
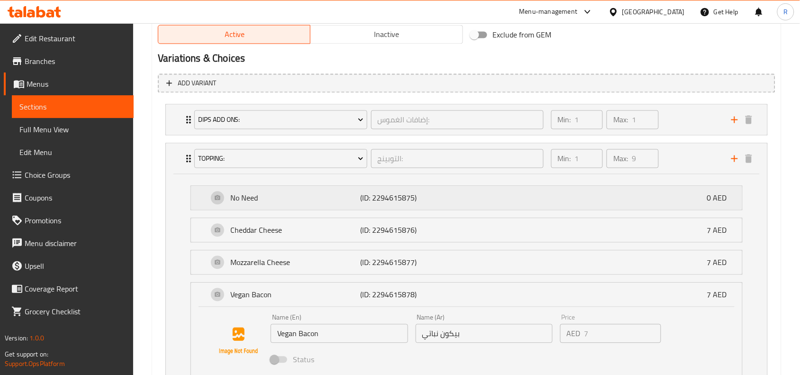
scroll to position [481, 0]
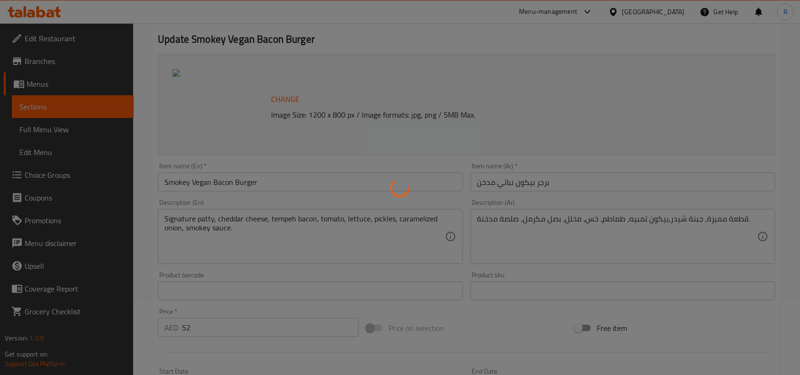
type input "إضافات الغموس:"
type input "1"
type input "التوبينج:"
type input "1"
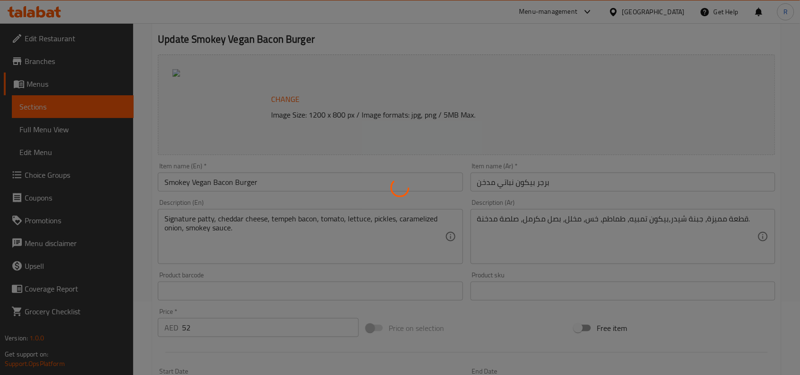
type input "9"
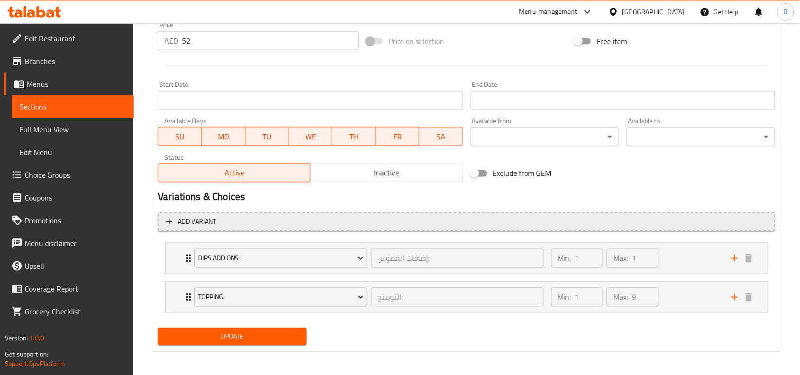
scroll to position [363, 0]
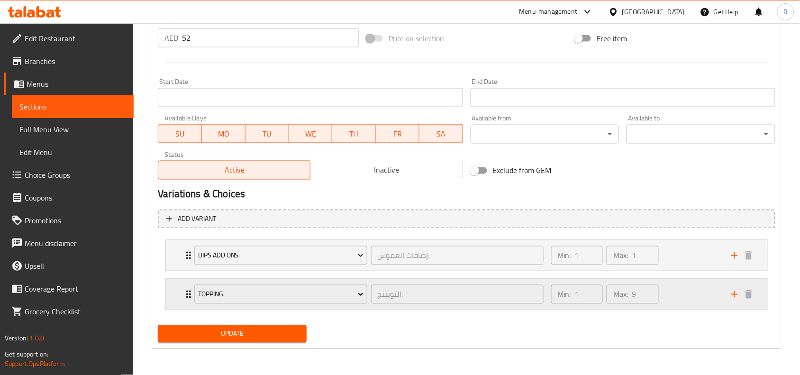
click at [663, 291] on div "Min: 1 ​ Max: 9 ​" at bounding box center [635, 294] width 180 height 30
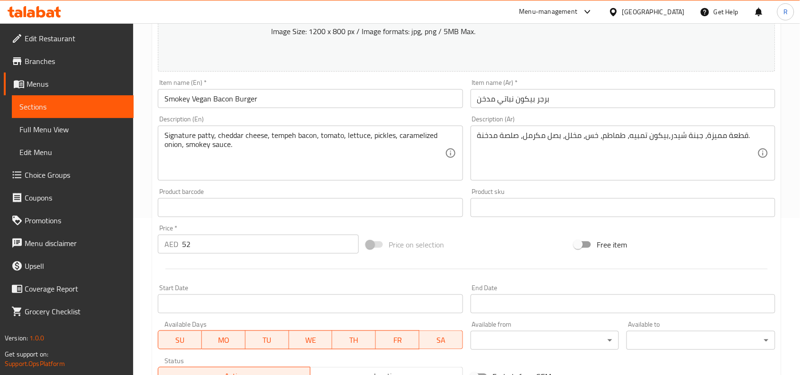
scroll to position [0, 0]
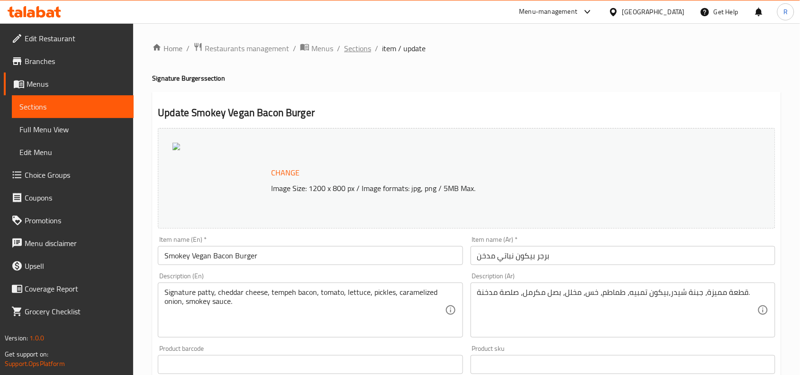
click at [359, 47] on span "Sections" at bounding box center [357, 48] width 27 height 11
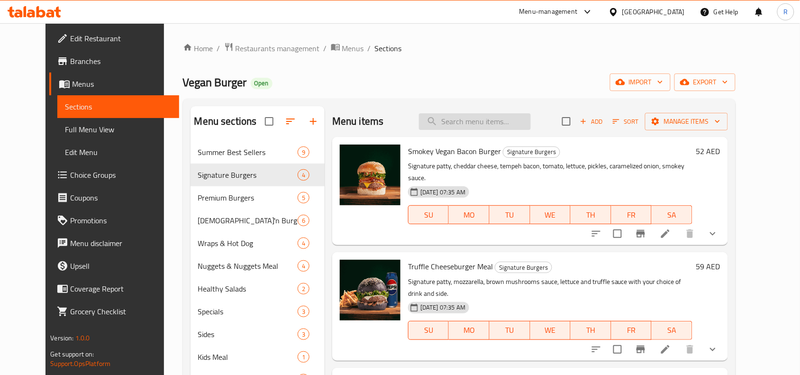
click at [477, 123] on input "search" at bounding box center [475, 121] width 112 height 17
type input "bacon"
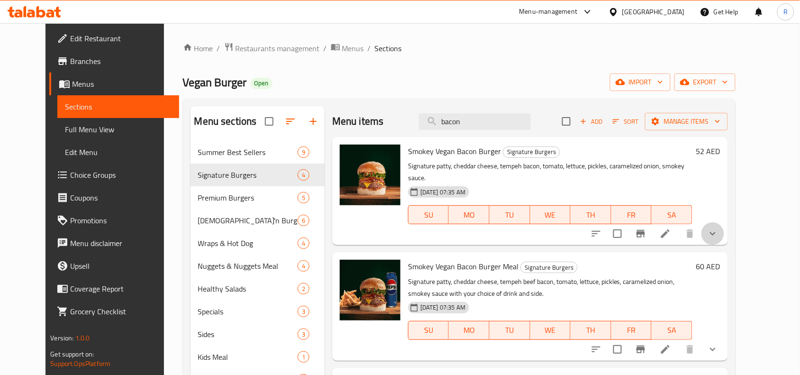
click at [724, 222] on button "show more" at bounding box center [712, 233] width 23 height 23
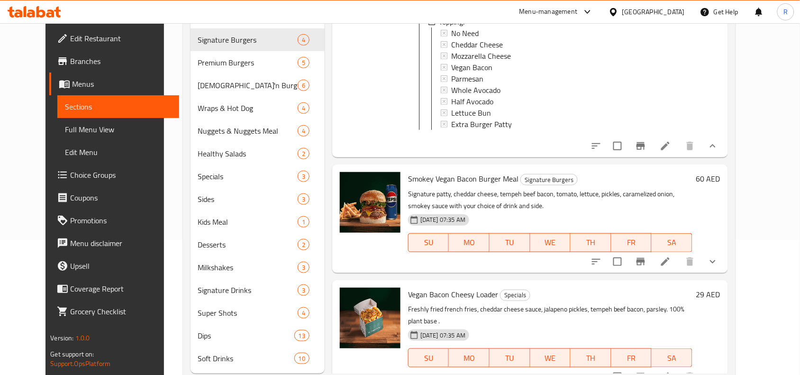
scroll to position [160, 0]
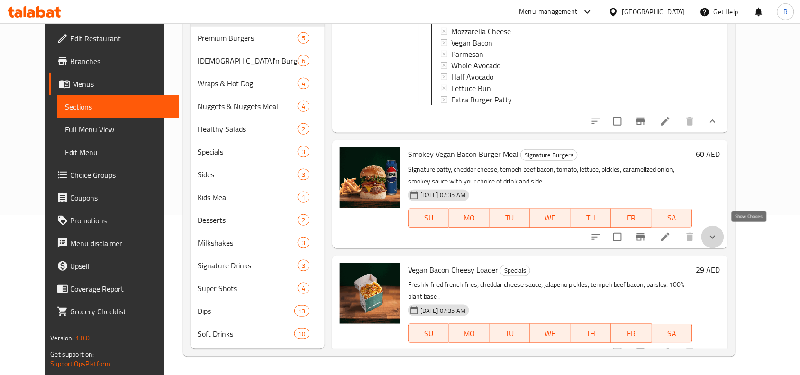
click at [718, 238] on icon "show more" at bounding box center [712, 236] width 11 height 11
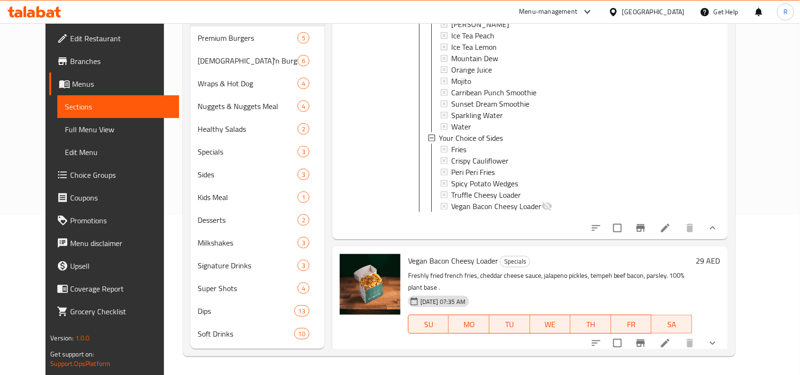
scroll to position [0, 0]
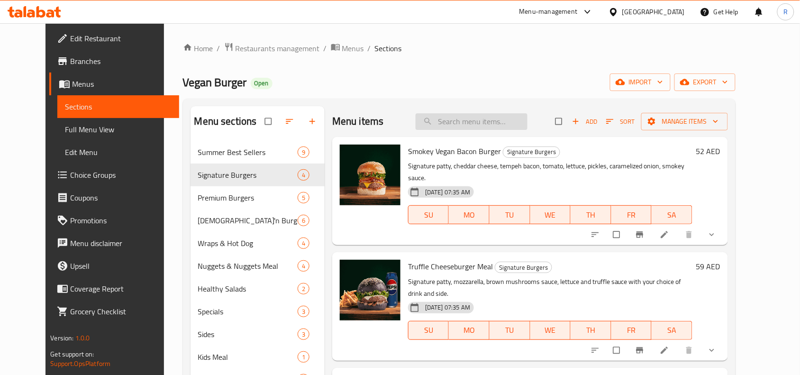
click at [482, 126] on input "search" at bounding box center [471, 121] width 112 height 17
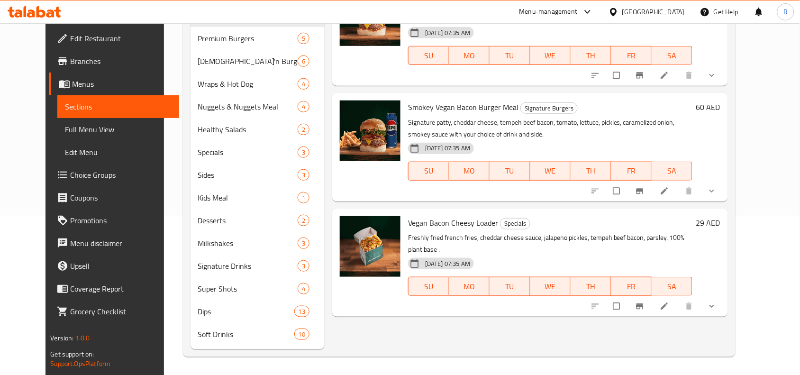
scroll to position [160, 0]
type input "bacon"
drag, startPoint x: 748, startPoint y: 281, endPoint x: 737, endPoint y: 281, distance: 11.8
click at [724, 295] on button "show more" at bounding box center [712, 305] width 23 height 21
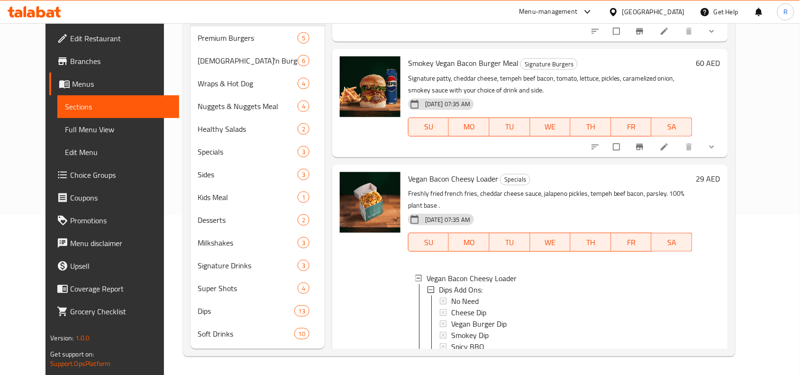
scroll to position [0, 0]
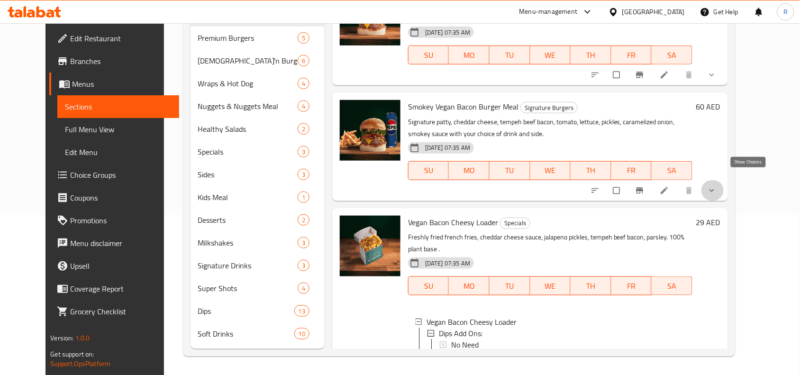
click at [716, 186] on icon "show more" at bounding box center [711, 190] width 9 height 9
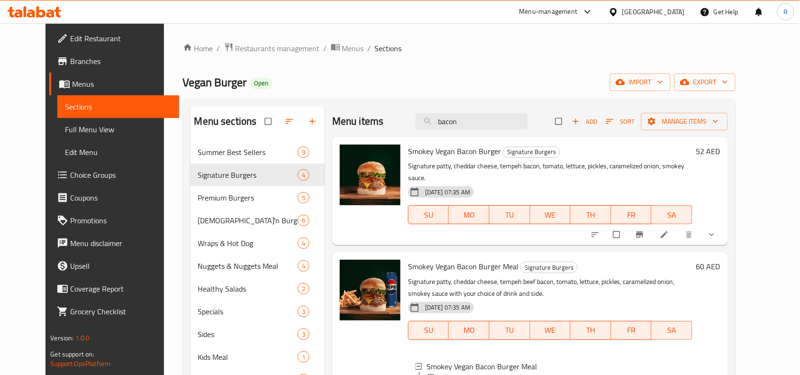
click at [724, 224] on button "show more" at bounding box center [712, 234] width 23 height 21
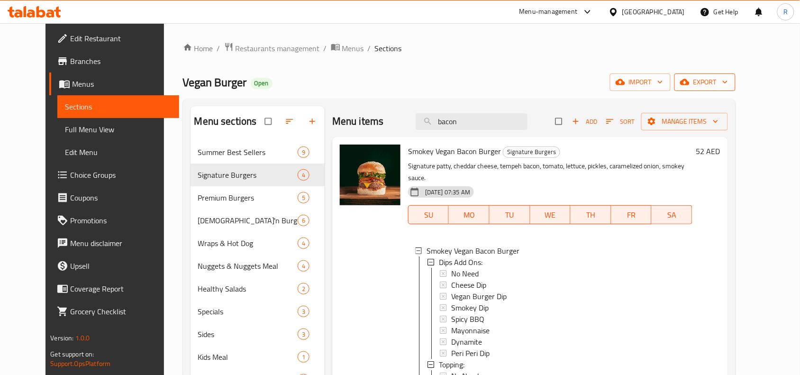
click at [730, 81] on icon "button" at bounding box center [724, 81] width 9 height 9
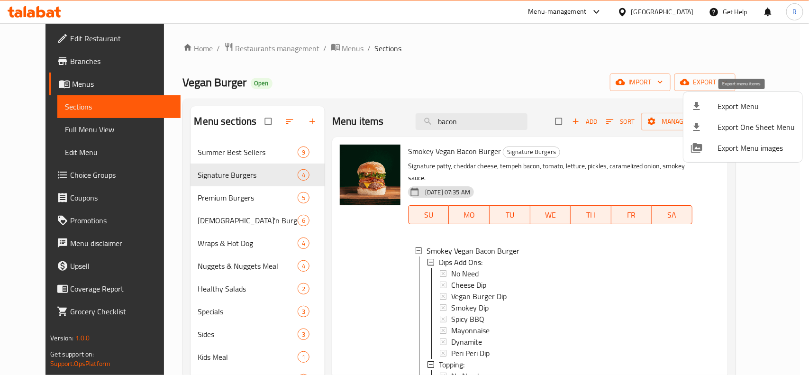
click at [740, 107] on span "Export Menu" at bounding box center [755, 105] width 77 height 11
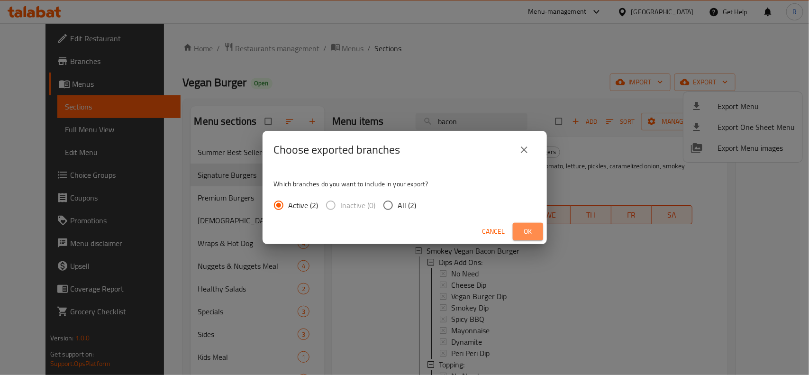
click at [538, 229] on button "Ok" at bounding box center [528, 232] width 30 height 18
